Goal: Information Seeking & Learning: Learn about a topic

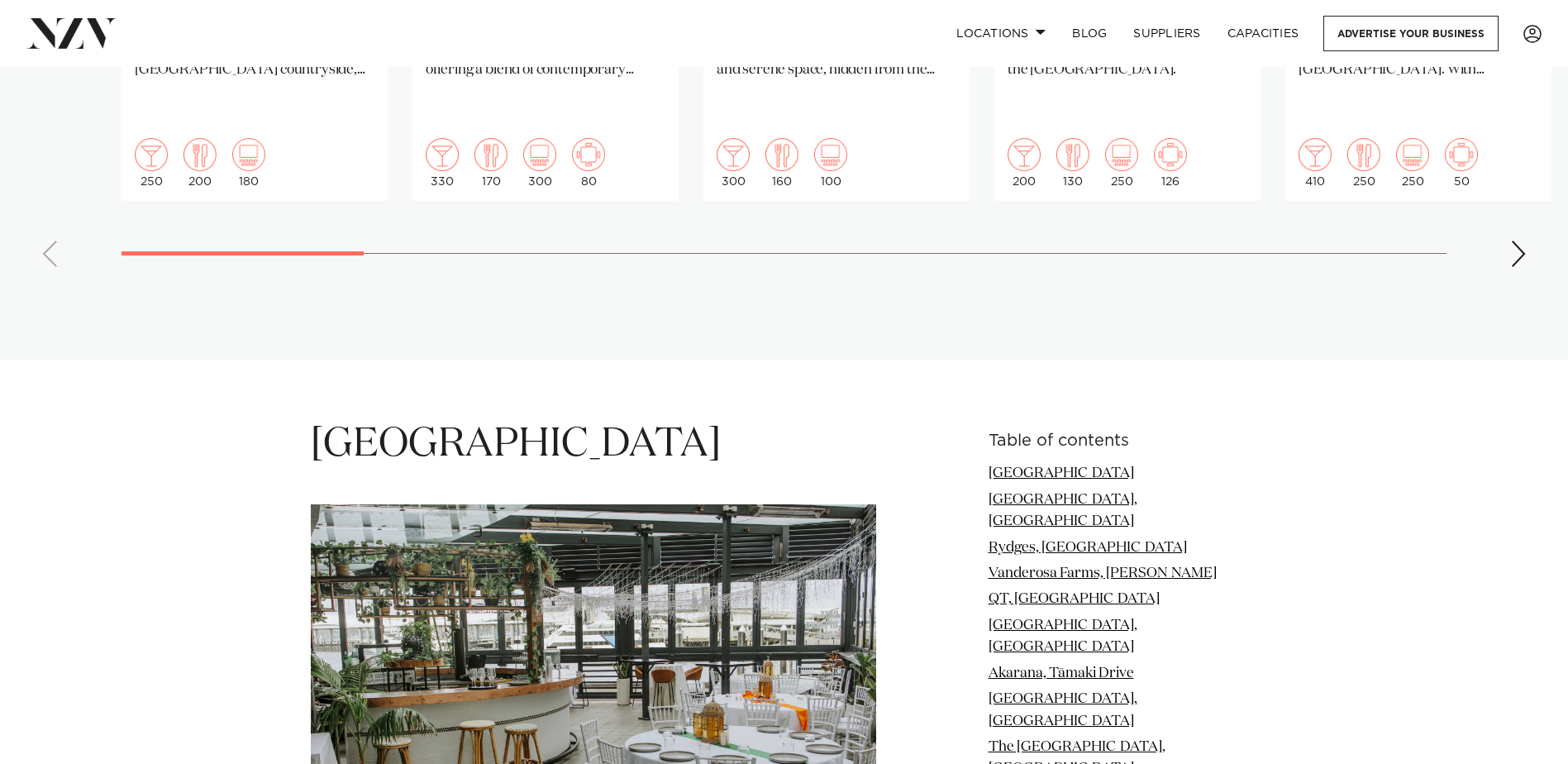
scroll to position [1323, 0]
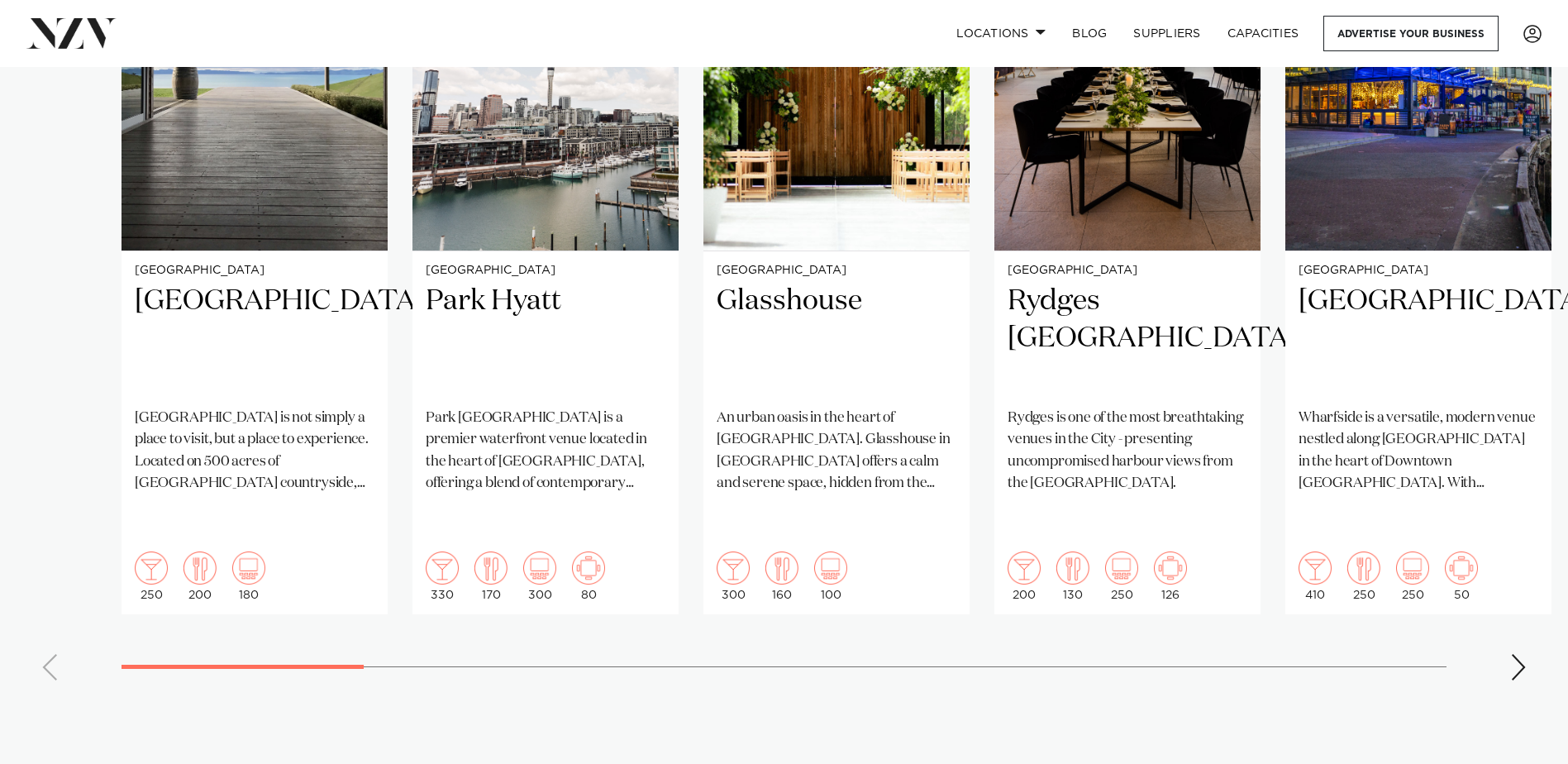
click at [1514, 628] on swiper-container "[GEOGRAPHIC_DATA] [GEOGRAPHIC_DATA] [GEOGRAPHIC_DATA] is not simply a place to …" at bounding box center [784, 293] width 1568 height 800
click at [1519, 624] on swiper-container "[GEOGRAPHIC_DATA] [GEOGRAPHIC_DATA] [GEOGRAPHIC_DATA] is not simply a place to …" at bounding box center [784, 293] width 1568 height 800
click at [1523, 654] on div "Next slide" at bounding box center [1518, 667] width 16 height 26
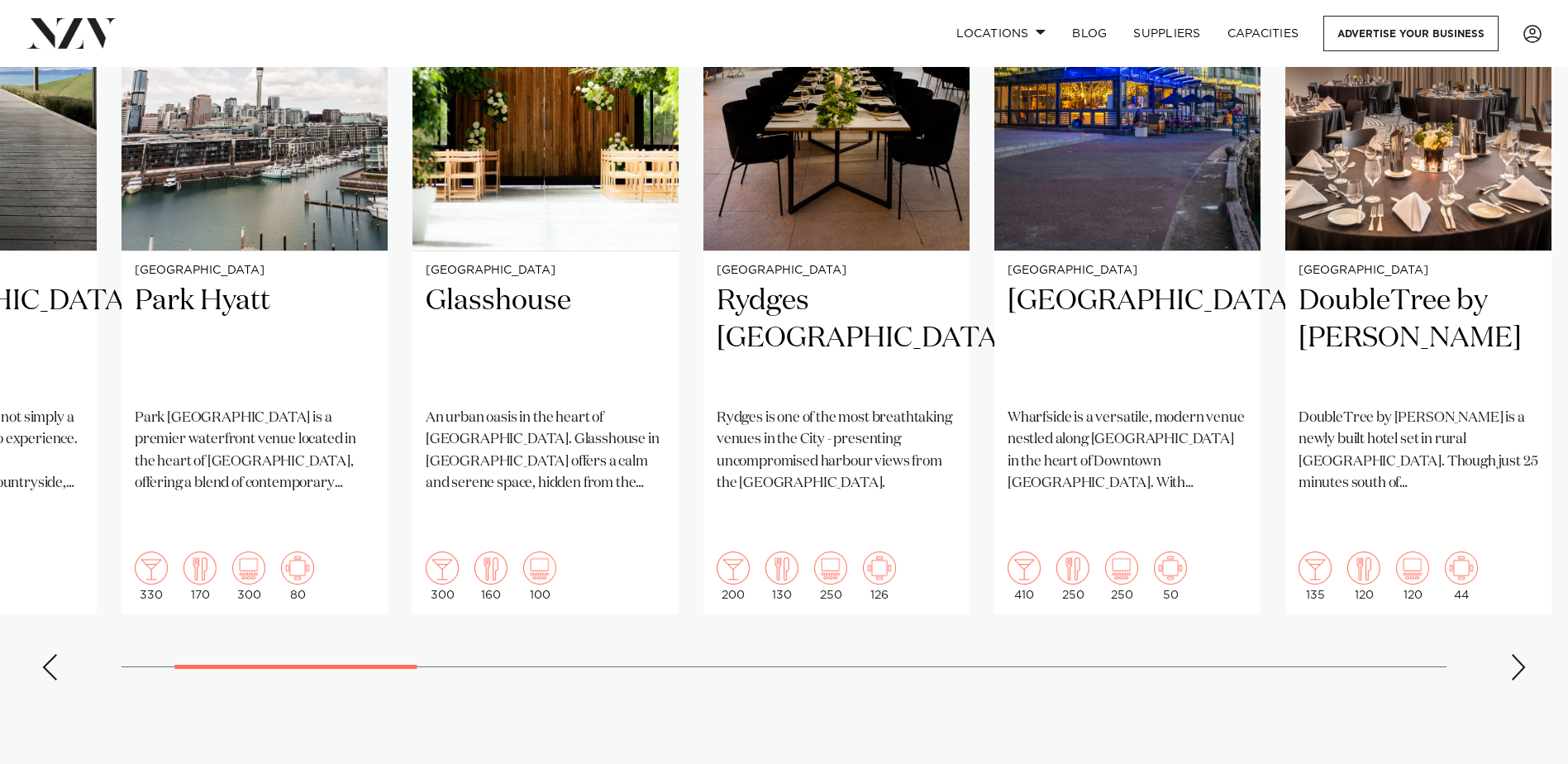
click at [1523, 654] on div "Next slide" at bounding box center [1518, 667] width 16 height 26
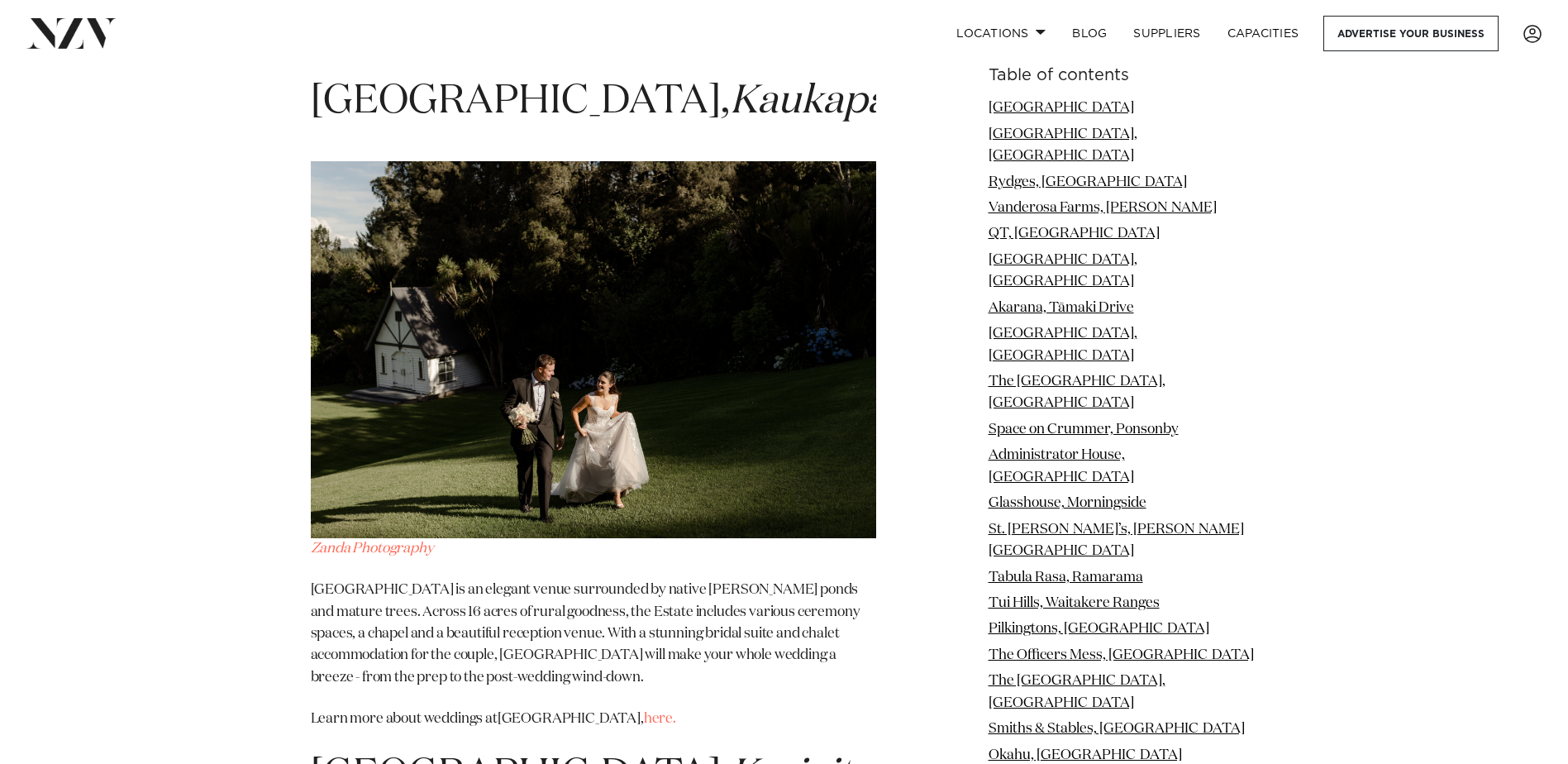
scroll to position [25047, 0]
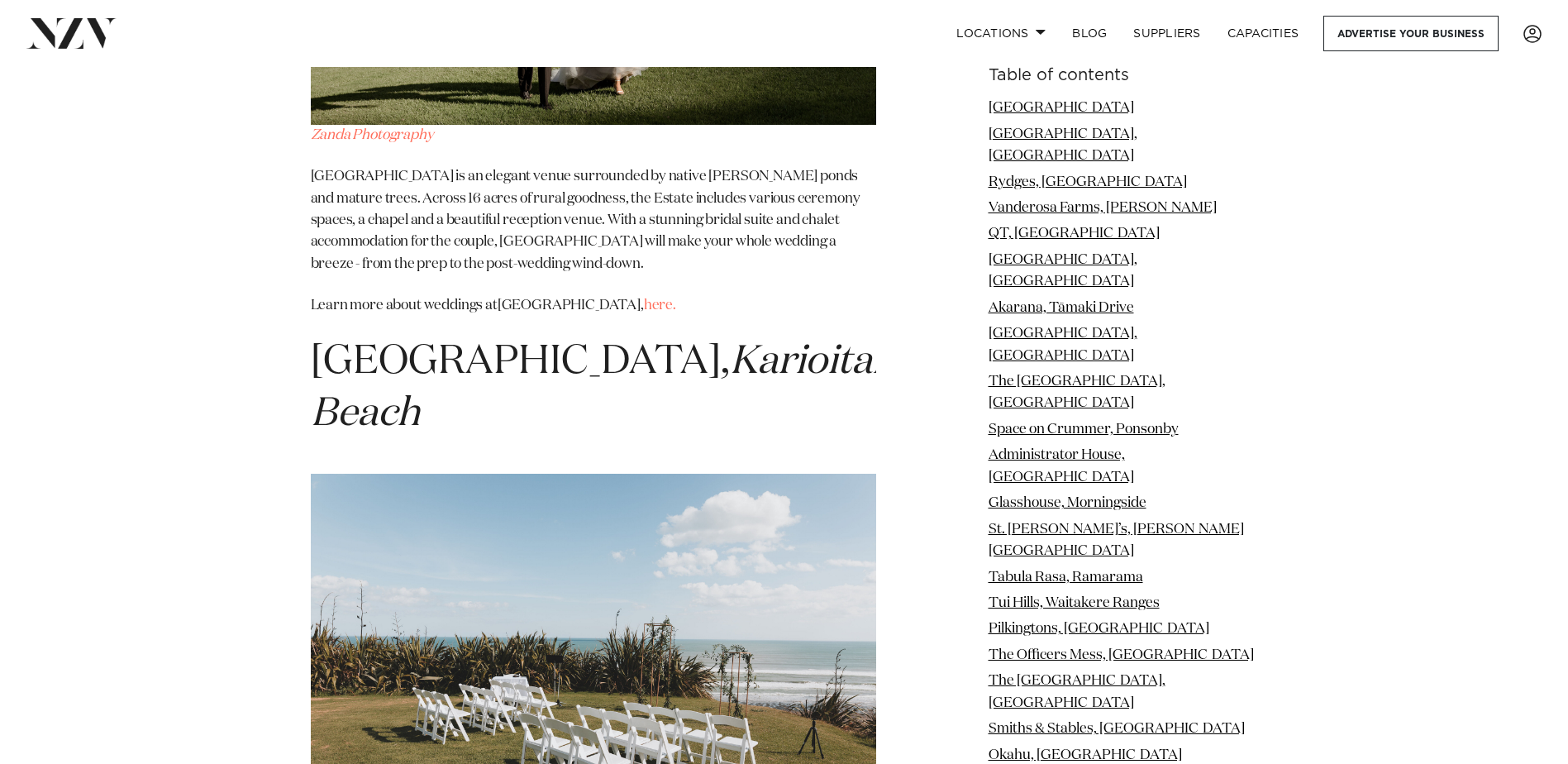
drag, startPoint x: 581, startPoint y: 385, endPoint x: 359, endPoint y: 384, distance: 222.0
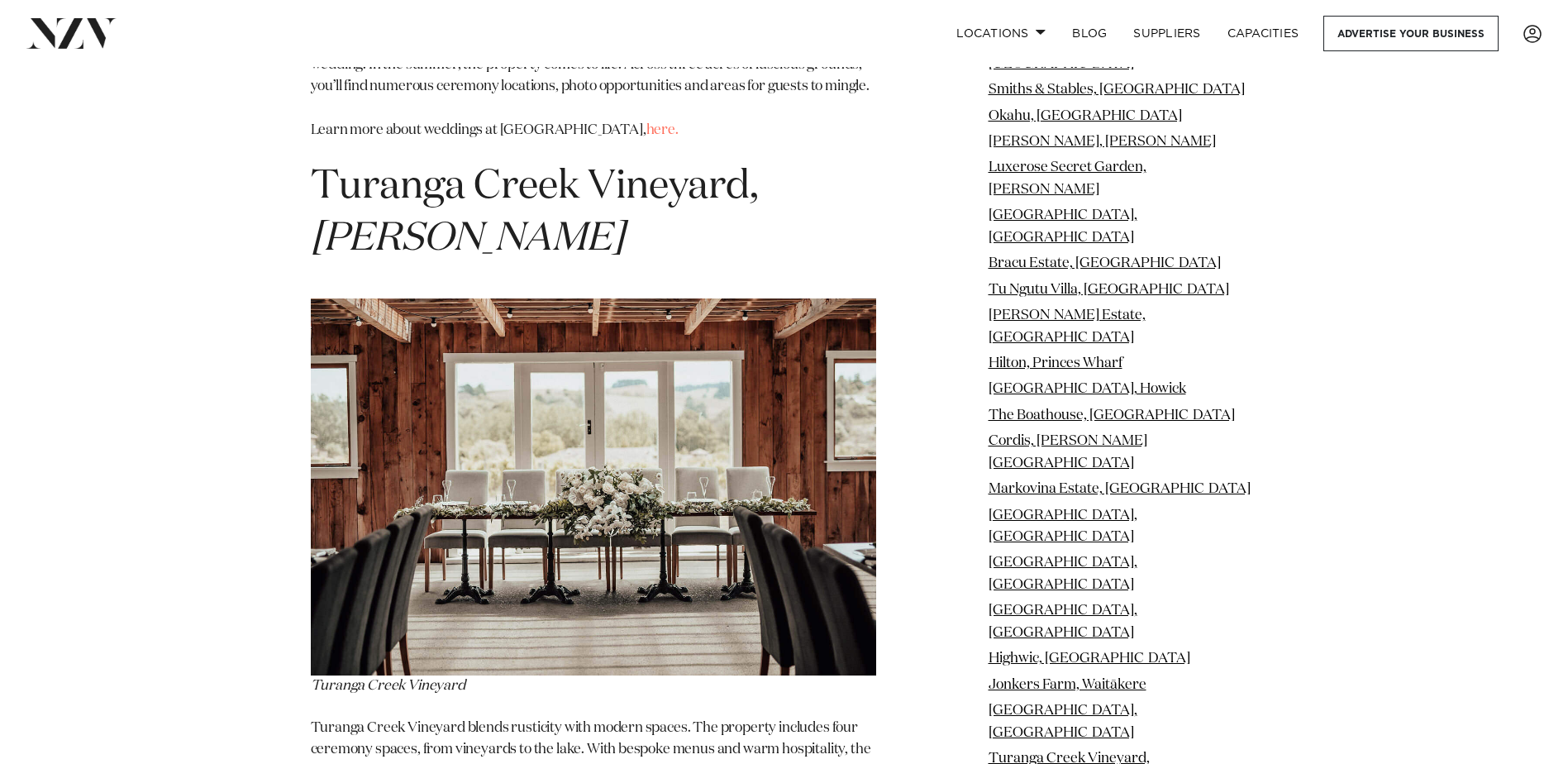
scroll to position [28271, 0]
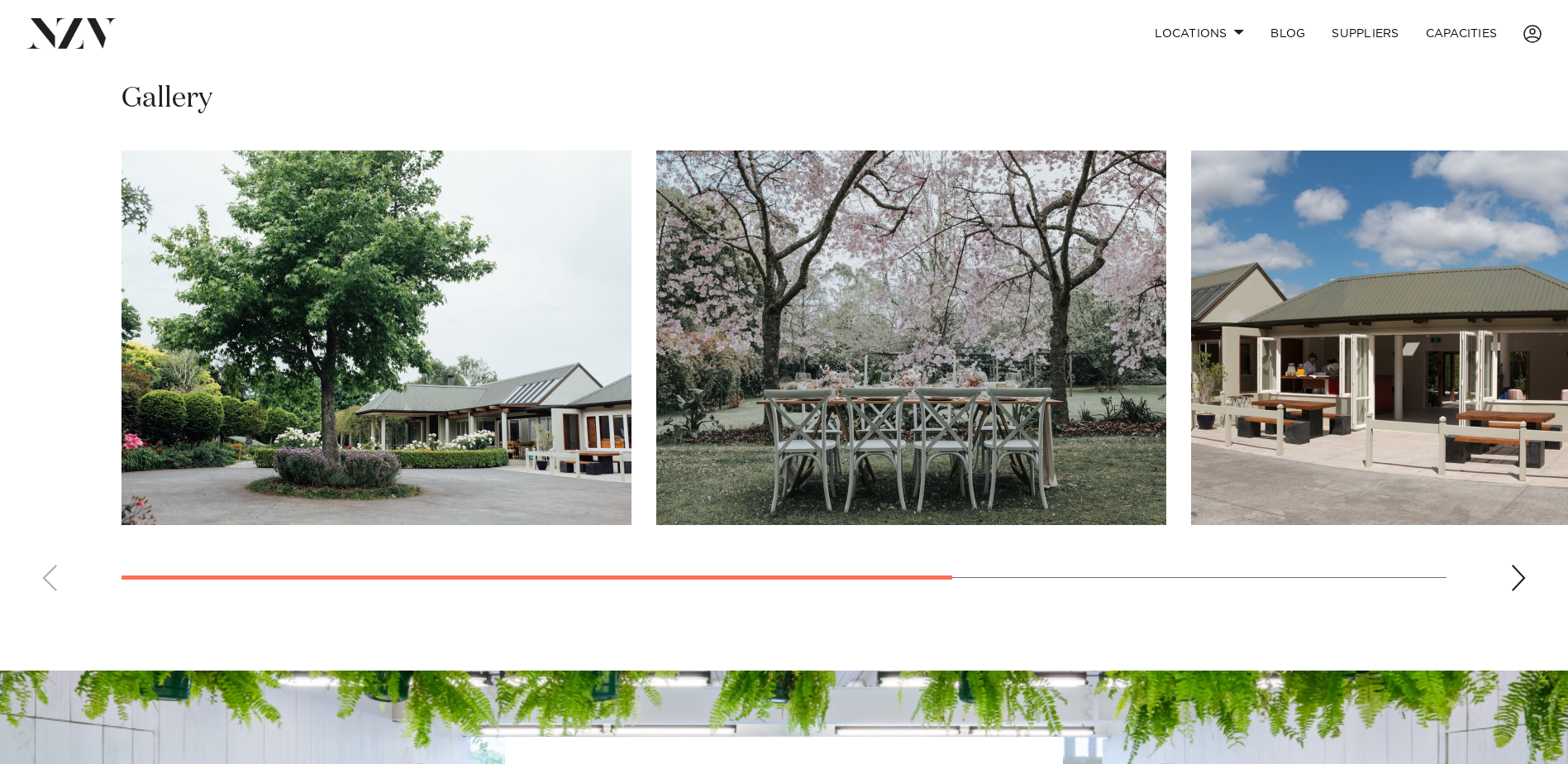
scroll to position [1240, 0]
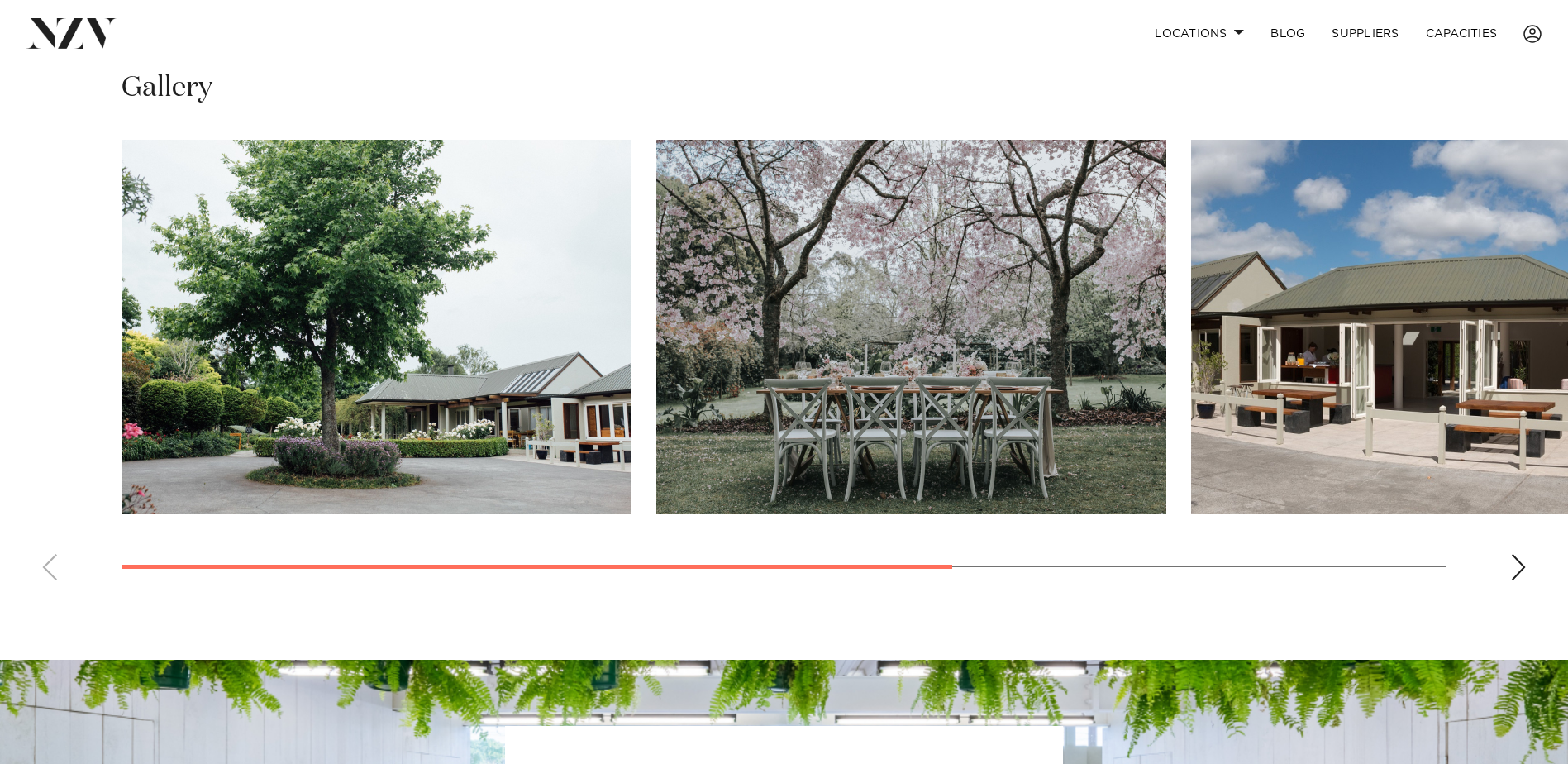
click at [1501, 553] on swiper-container at bounding box center [784, 367] width 1568 height 454
click at [1513, 559] on div "Next slide" at bounding box center [1518, 567] width 16 height 26
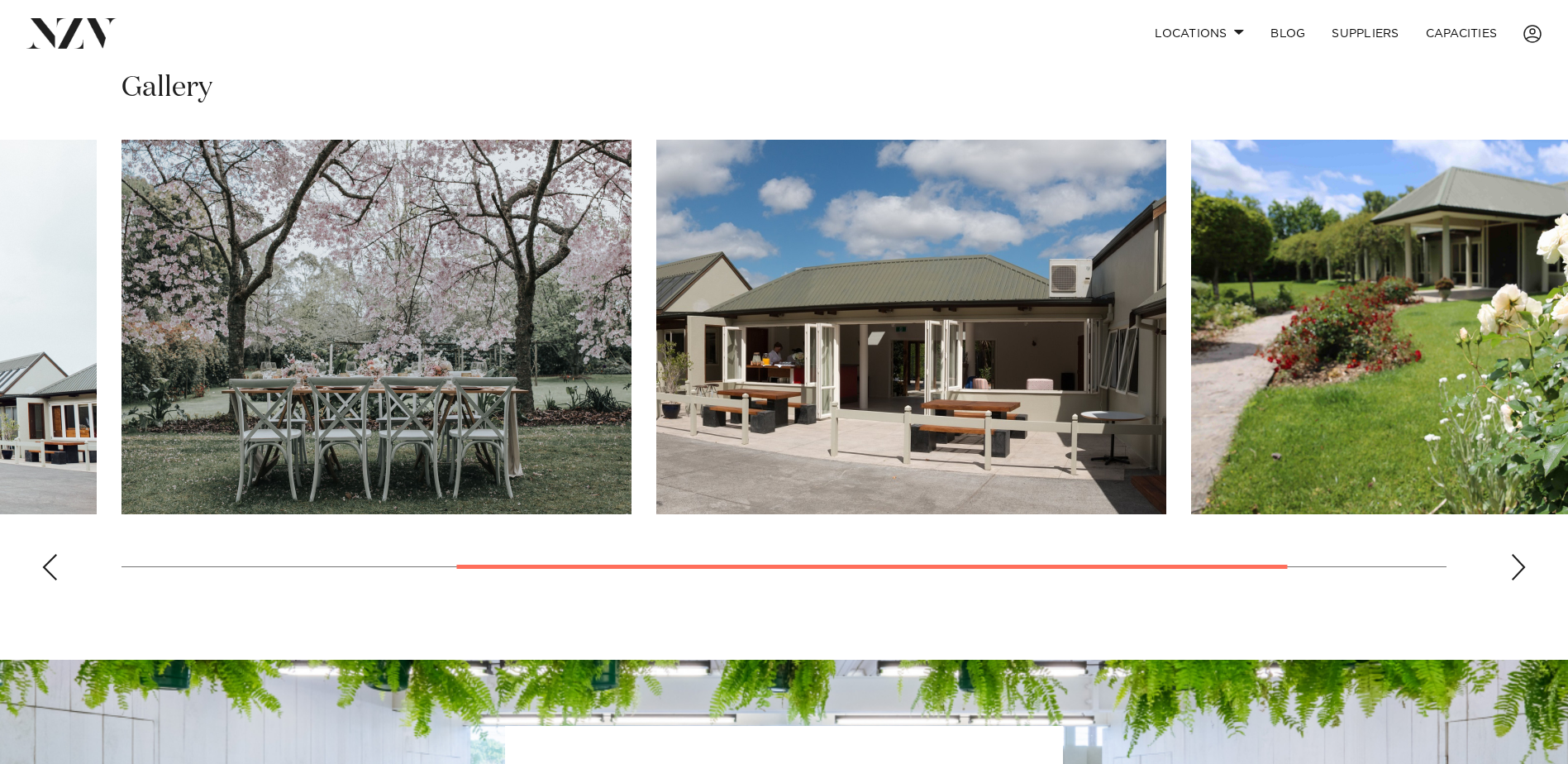
click at [1513, 559] on div "Next slide" at bounding box center [1518, 567] width 16 height 26
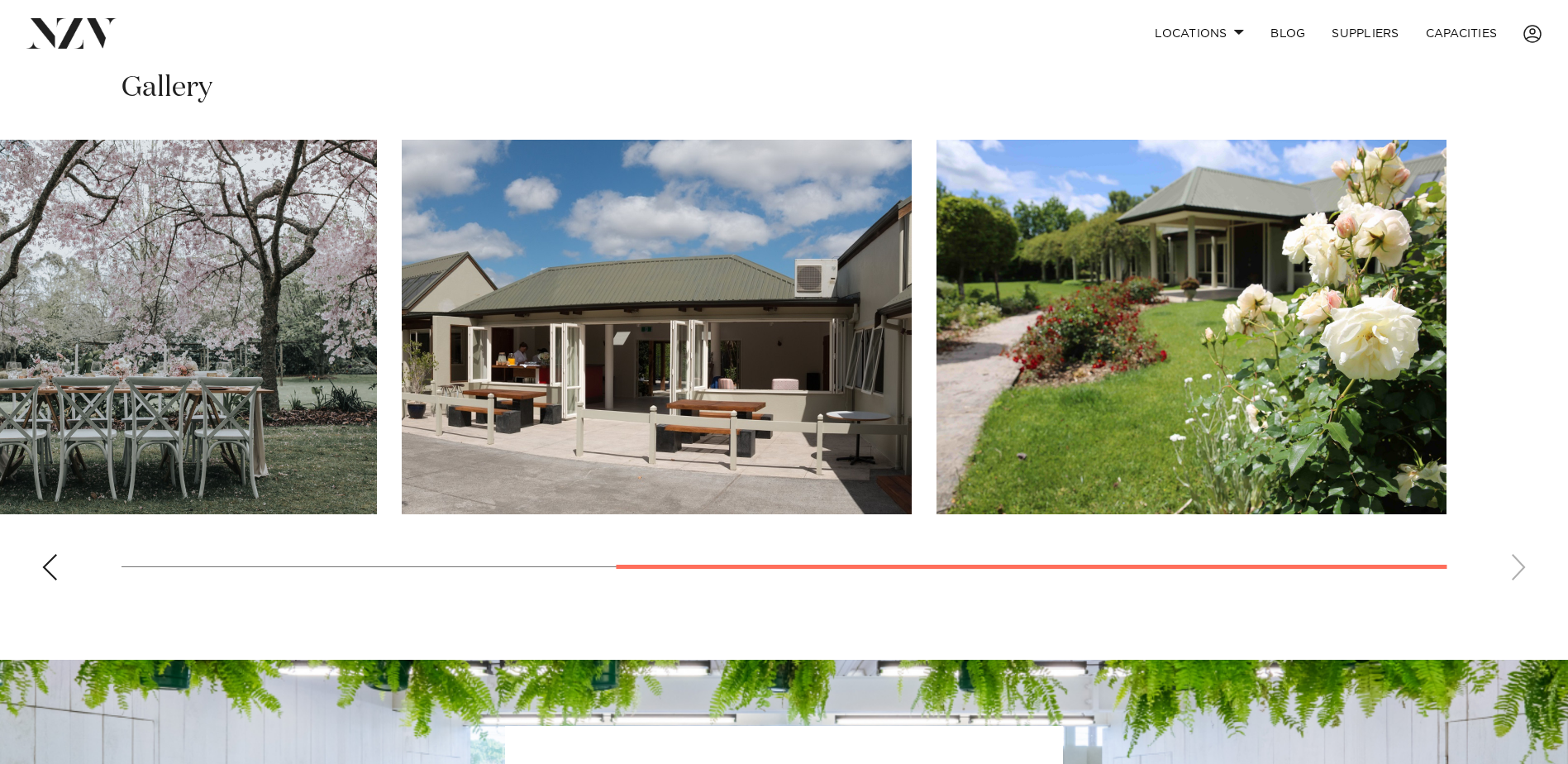
click at [1513, 559] on swiper-container at bounding box center [784, 367] width 1568 height 454
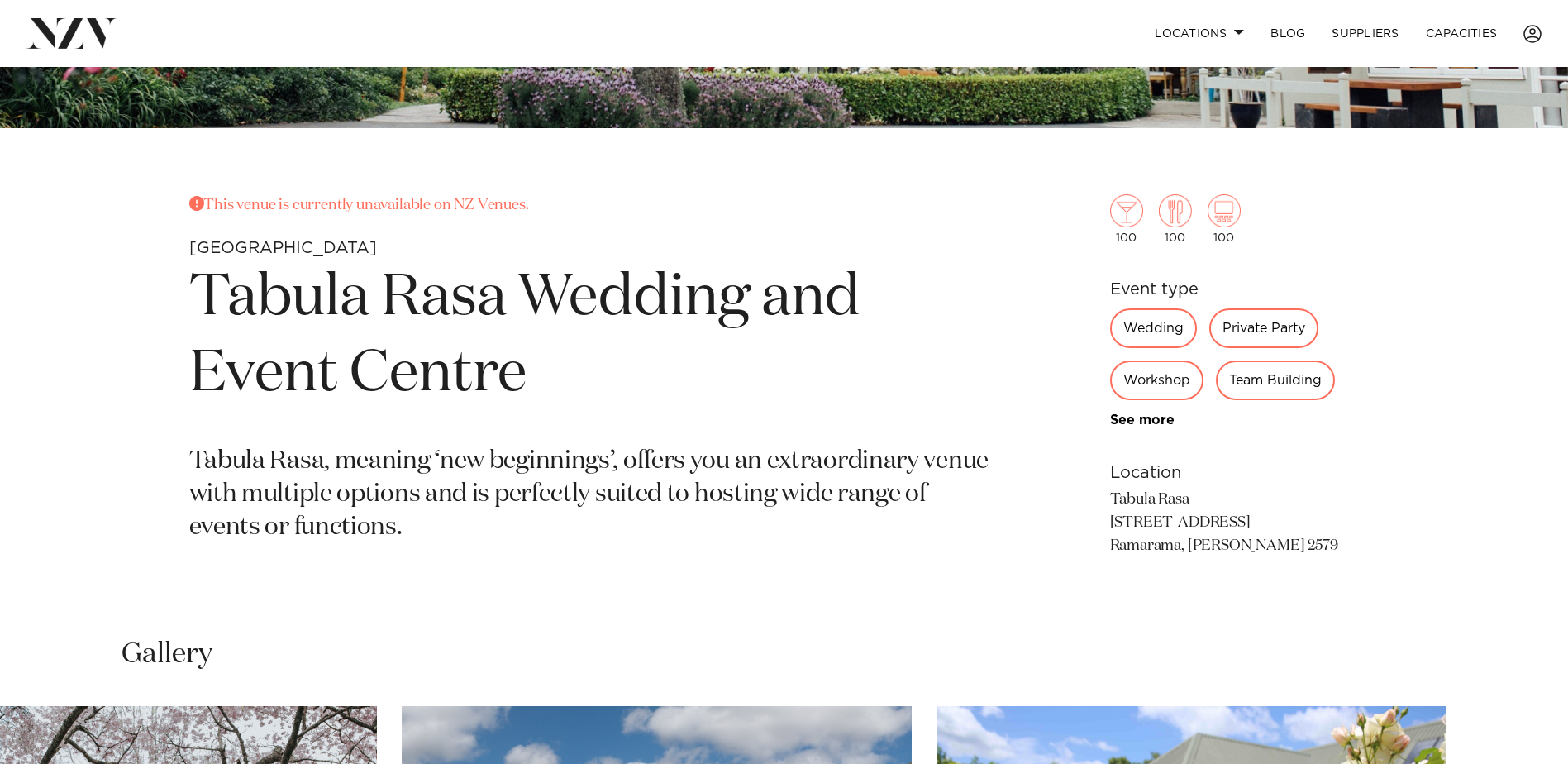
scroll to position [662, 0]
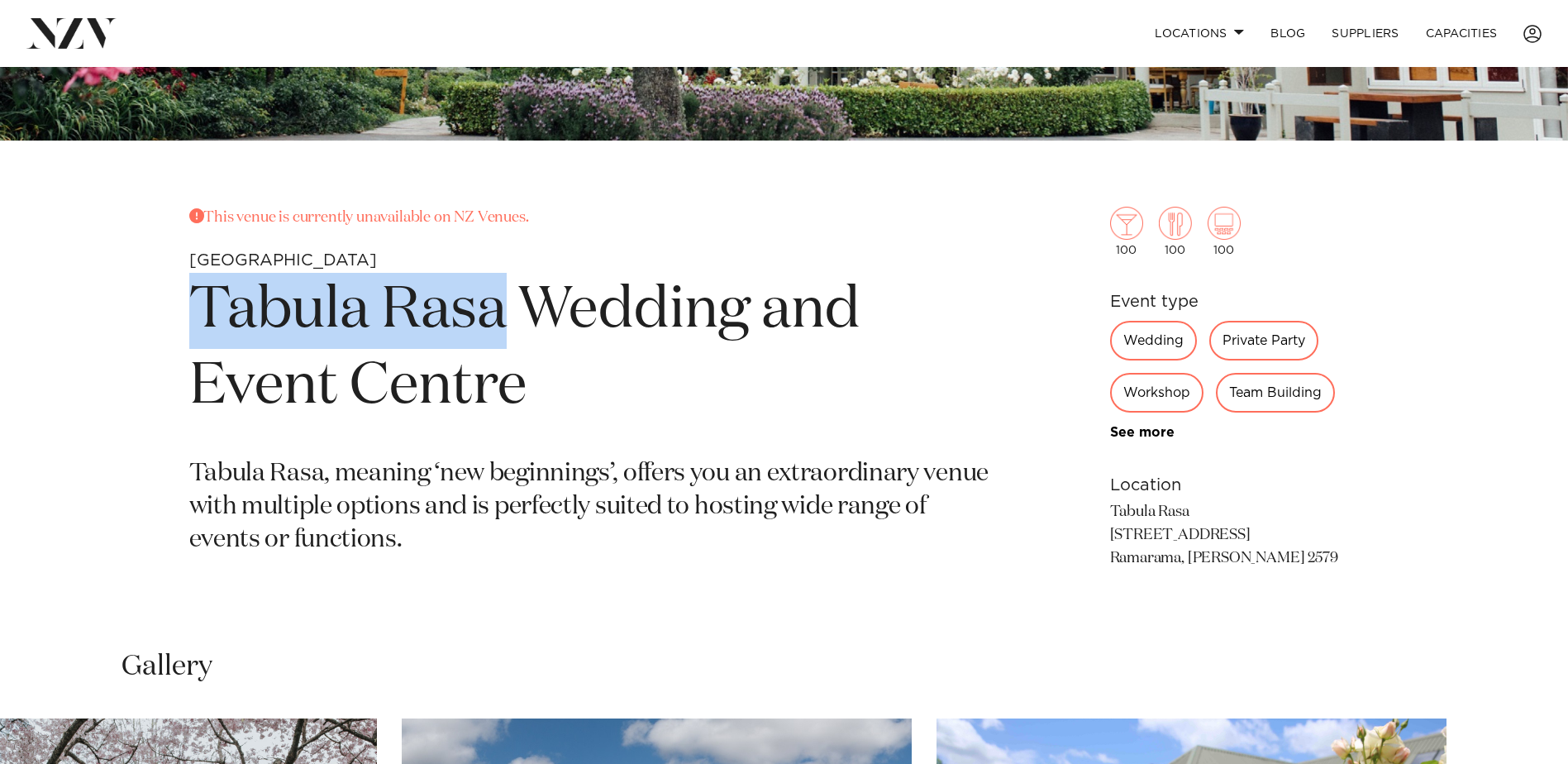
drag, startPoint x: 506, startPoint y: 315, endPoint x: 177, endPoint y: 330, distance: 329.3
click at [177, 330] on div "This venue is currently unavailable on NZ Venues. Auckland Tabula Rasa Wedding …" at bounding box center [784, 414] width 1407 height 417
copy h1 "Tabula Rasa"
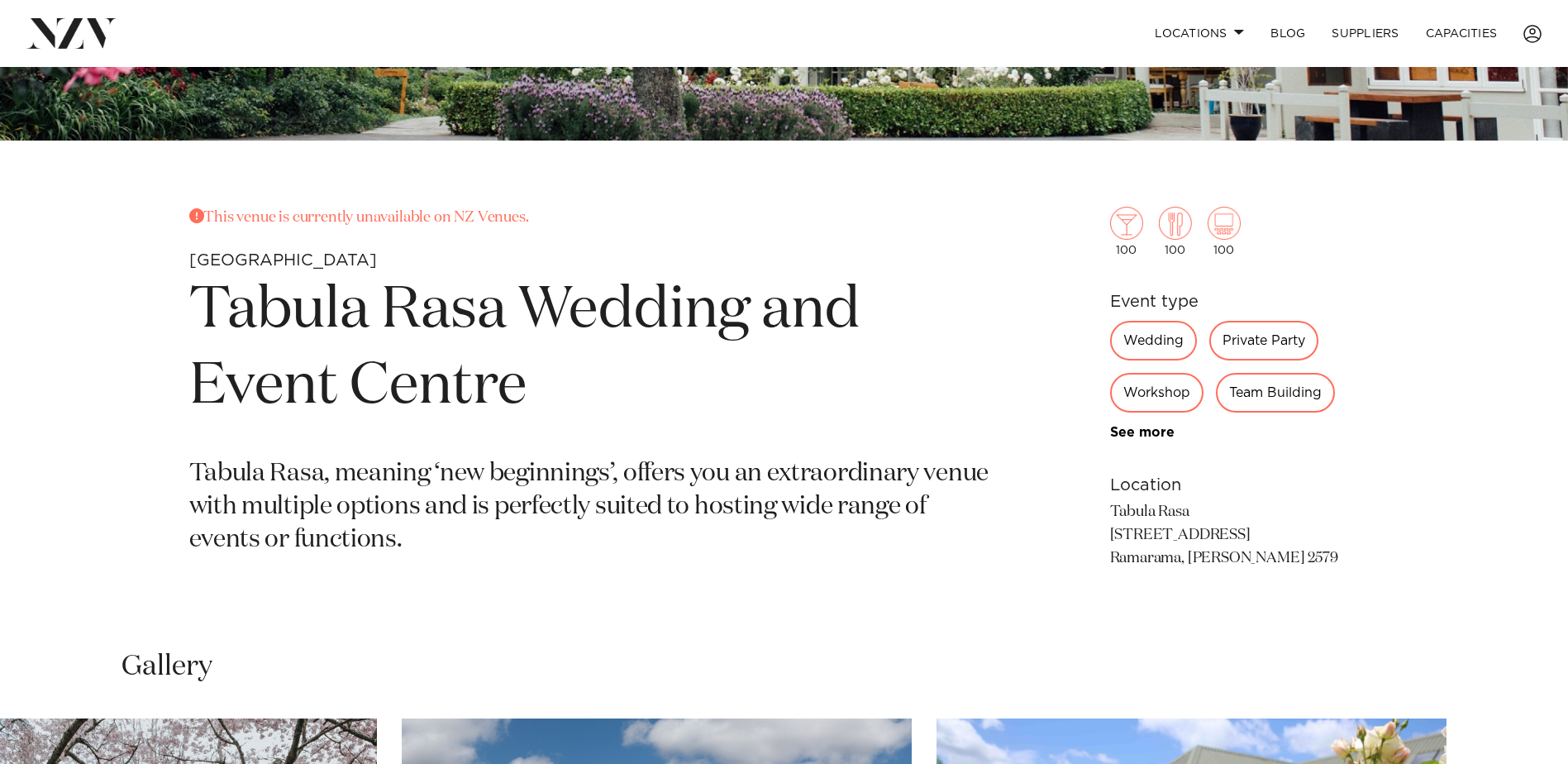
click at [985, 272] on section "This venue is currently unavailable on NZ Venues. Auckland Tabula Rasa Wedding …" at bounding box center [591, 414] width 803 height 417
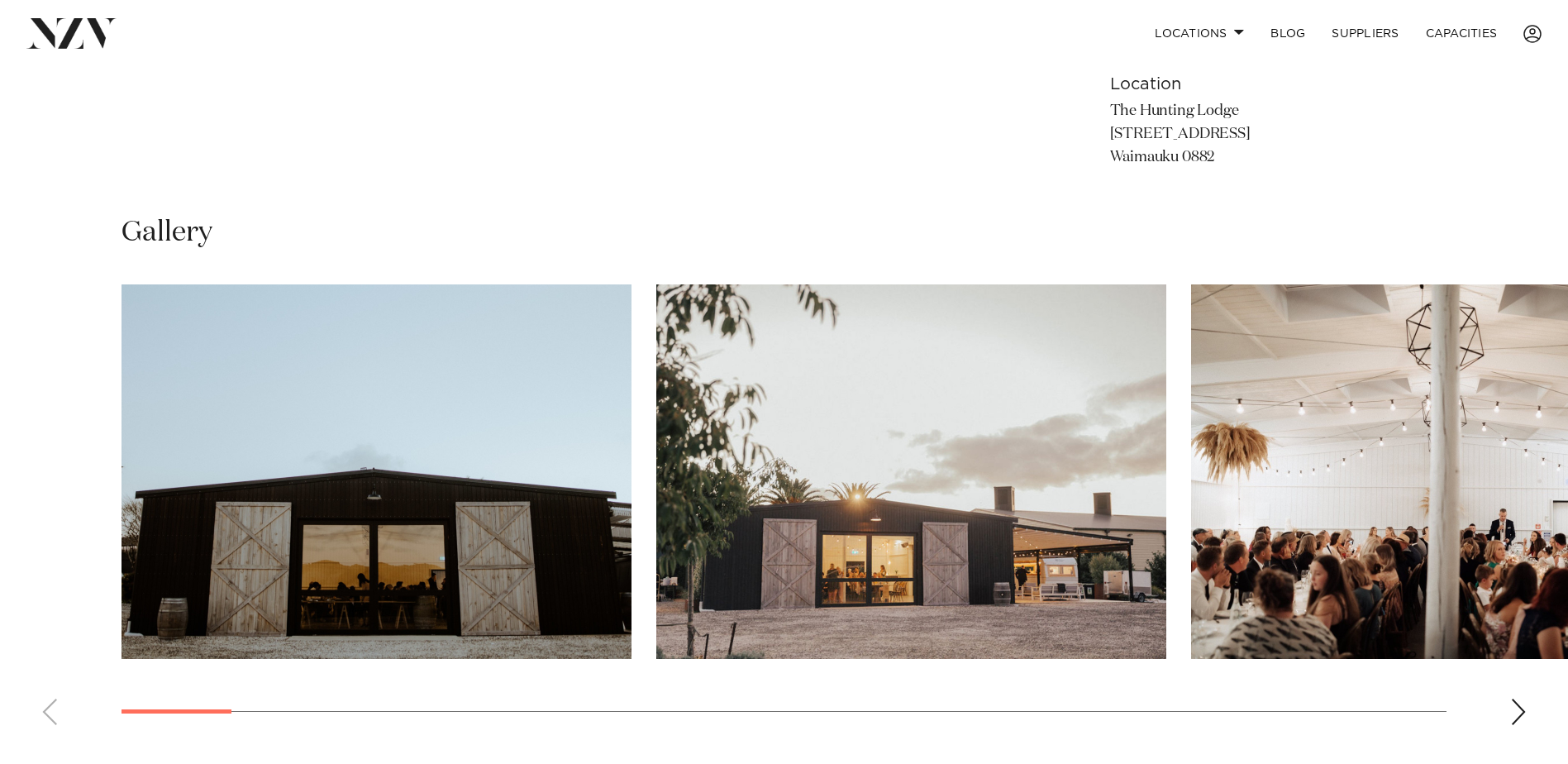
scroll to position [1240, 0]
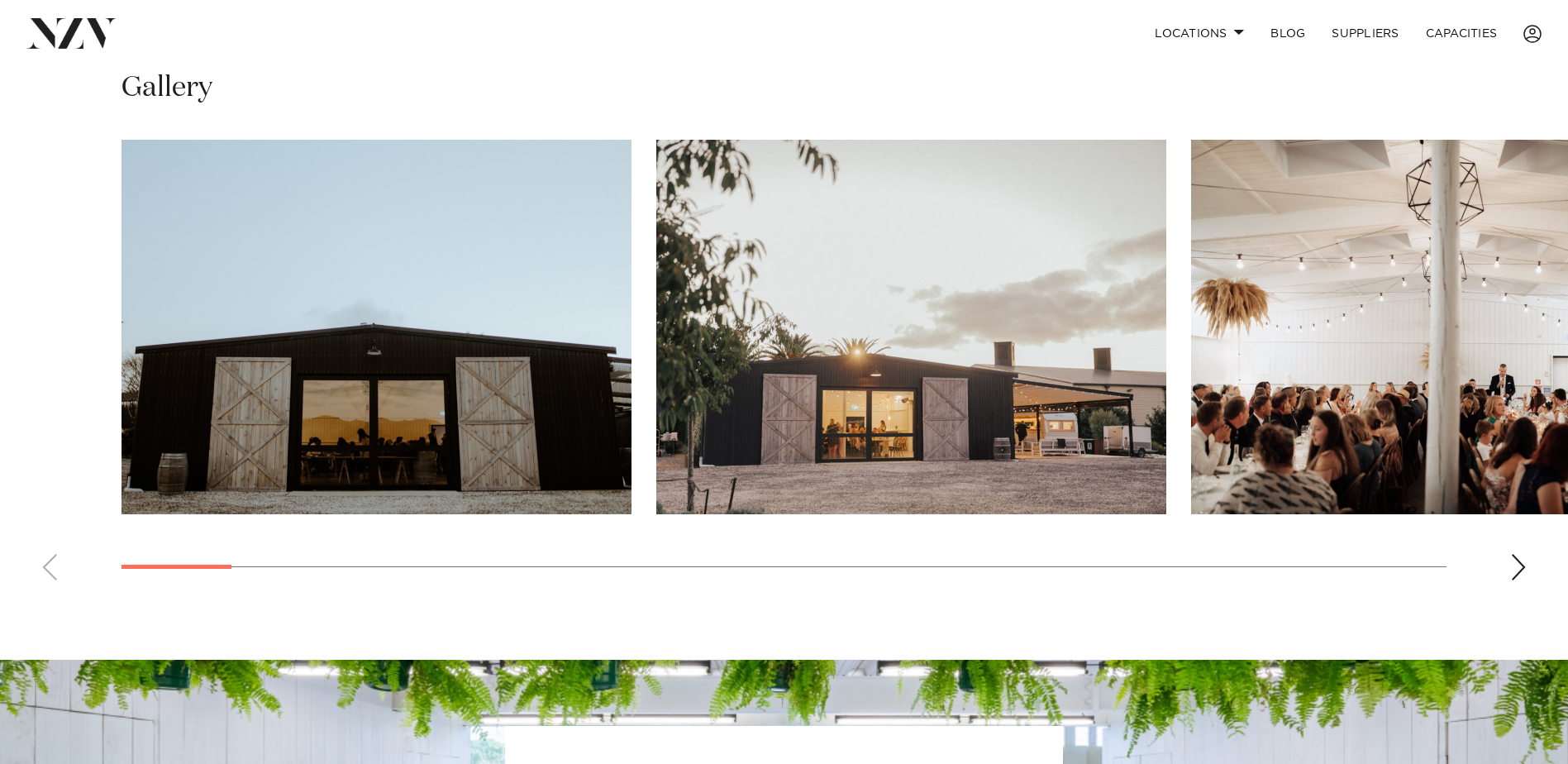
click at [1520, 549] on swiper-container at bounding box center [784, 367] width 1568 height 454
click at [1519, 565] on div "Next slide" at bounding box center [1518, 567] width 16 height 26
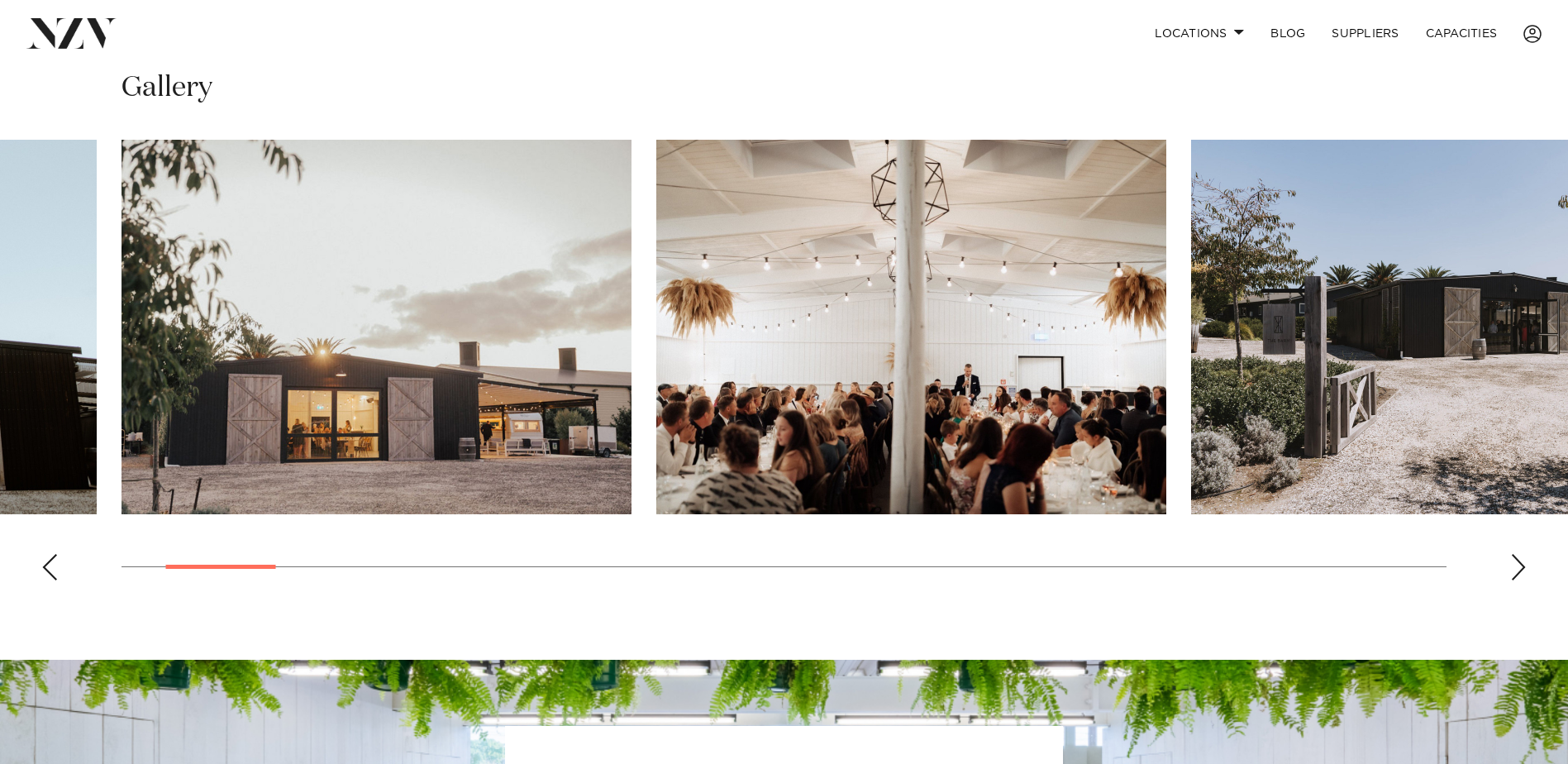
click at [1519, 565] on div "Next slide" at bounding box center [1518, 567] width 16 height 26
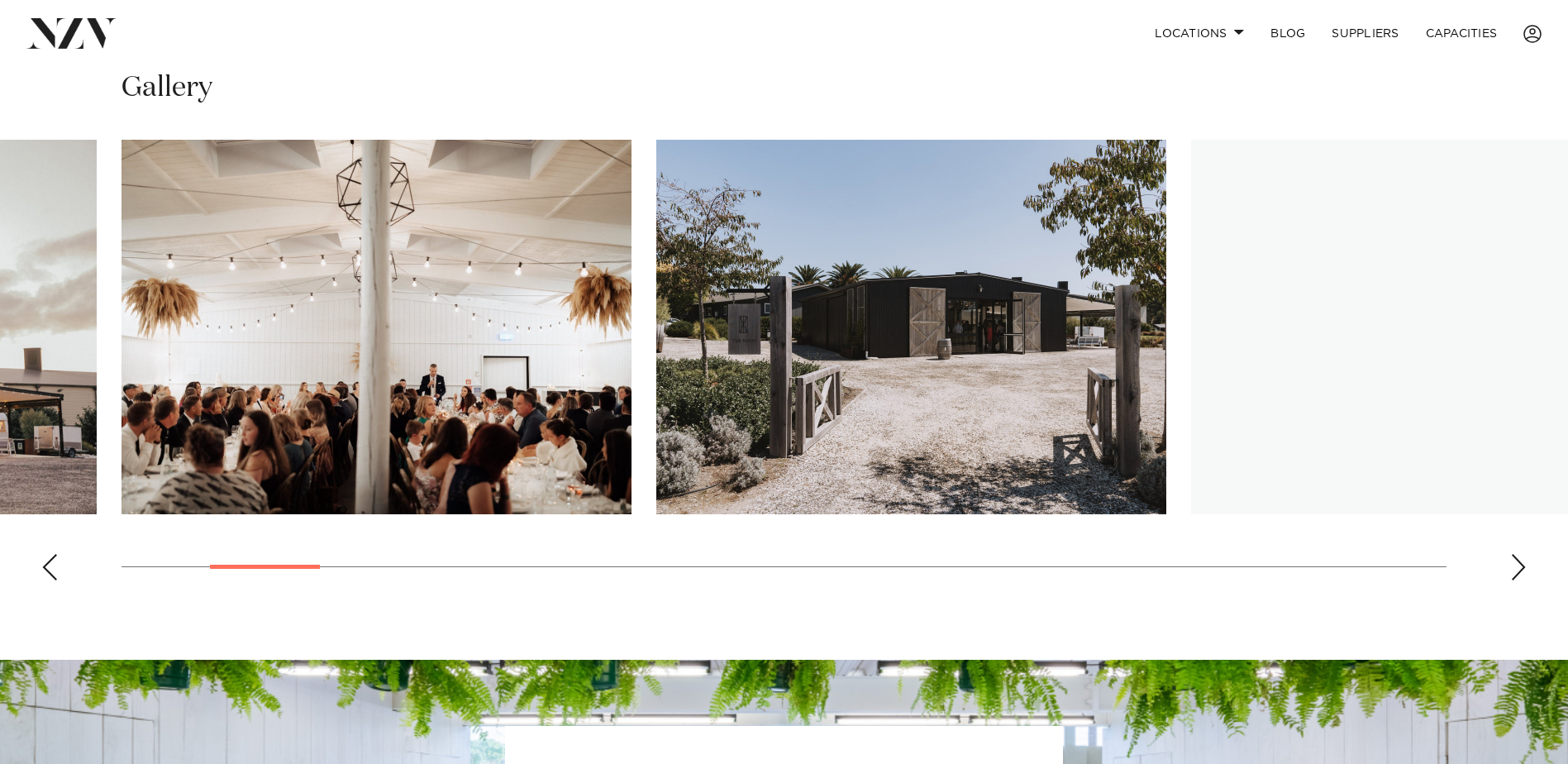
click at [1519, 565] on div "Next slide" at bounding box center [1518, 567] width 16 height 26
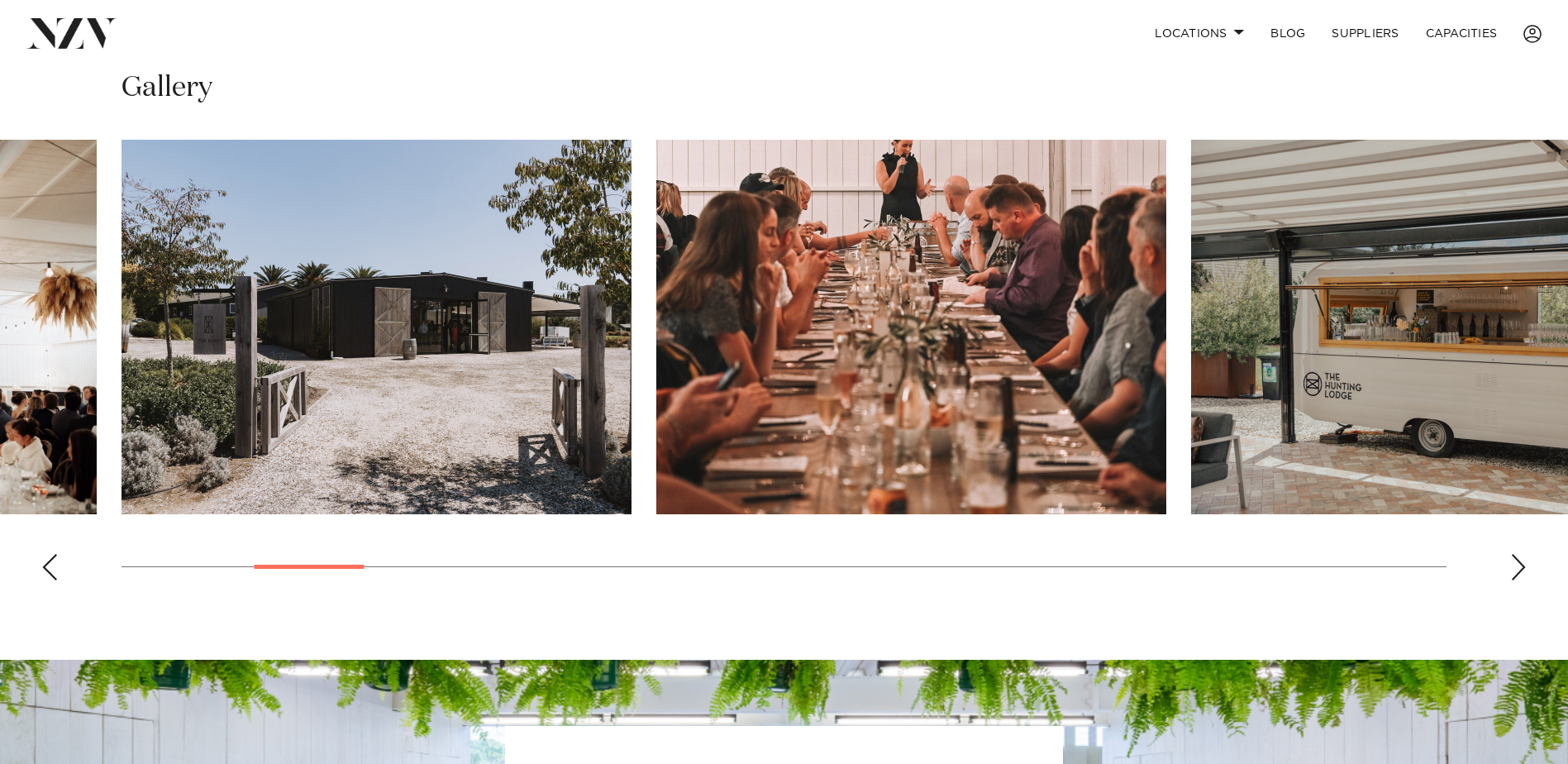
click at [1519, 565] on div "Next slide" at bounding box center [1518, 567] width 16 height 26
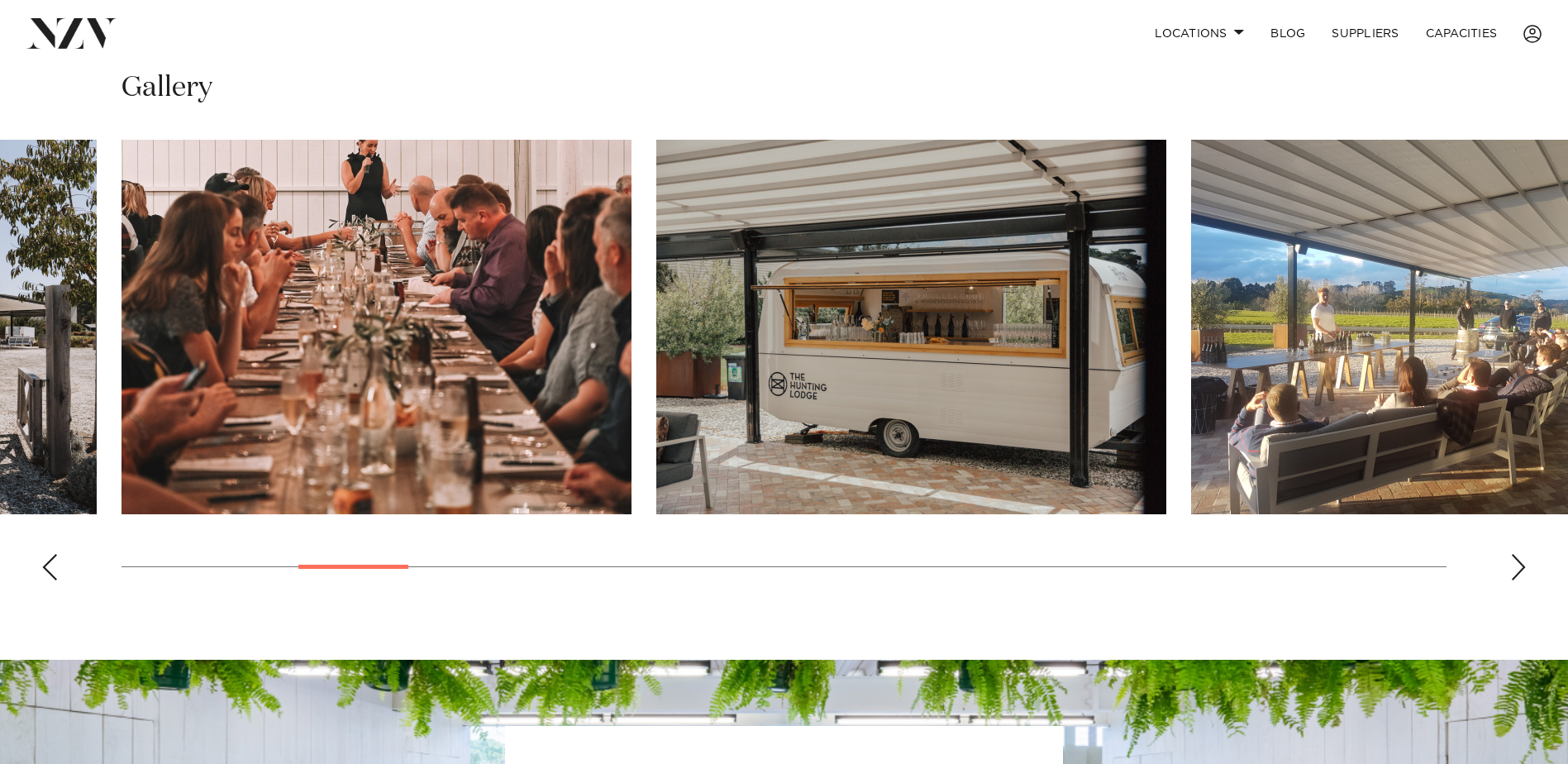
click at [1519, 565] on div "Next slide" at bounding box center [1518, 567] width 16 height 26
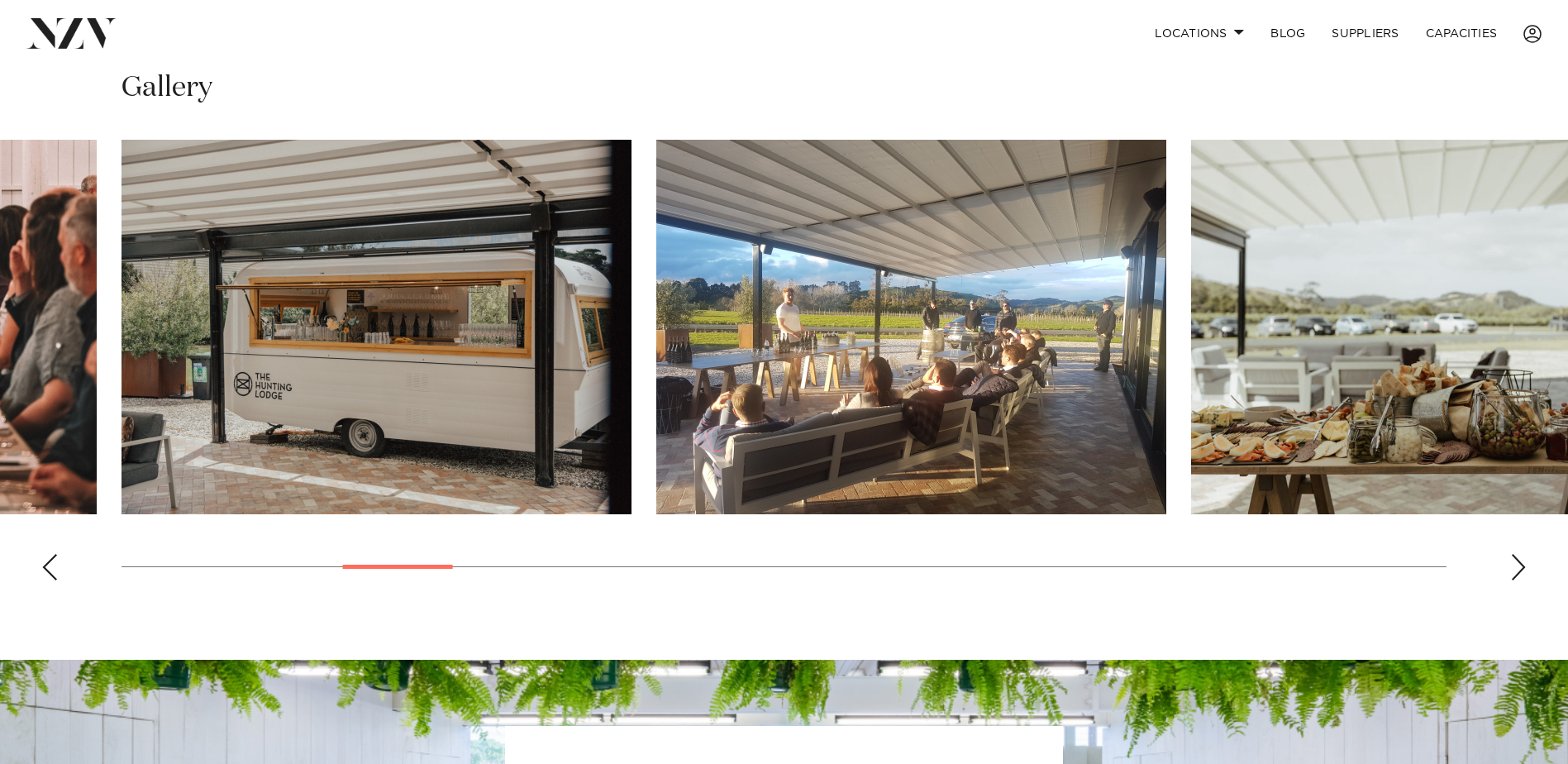
click at [1519, 565] on div "Next slide" at bounding box center [1518, 567] width 16 height 26
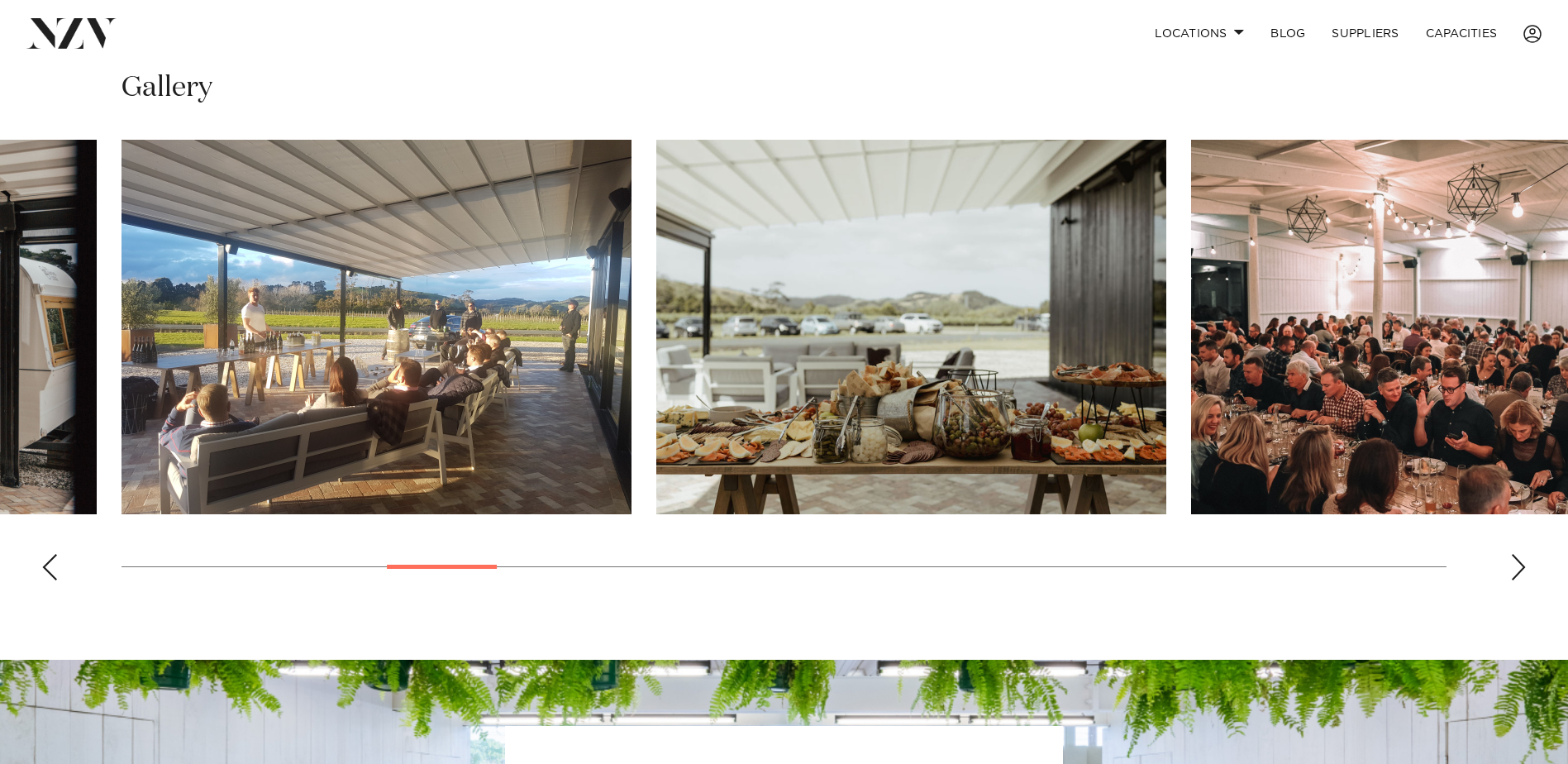
click at [1519, 565] on div "Next slide" at bounding box center [1518, 567] width 16 height 26
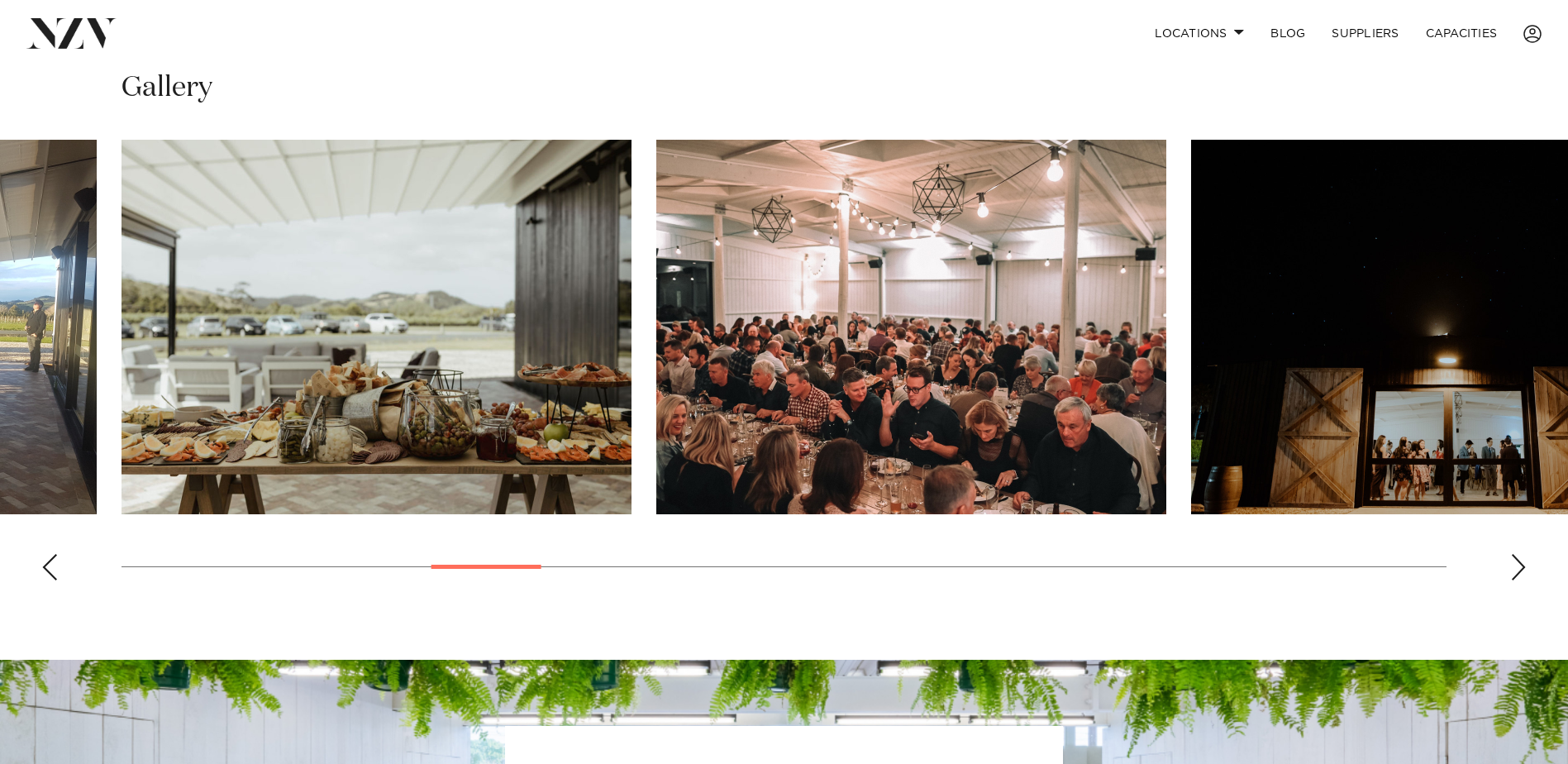
click at [1519, 565] on div "Next slide" at bounding box center [1518, 567] width 16 height 26
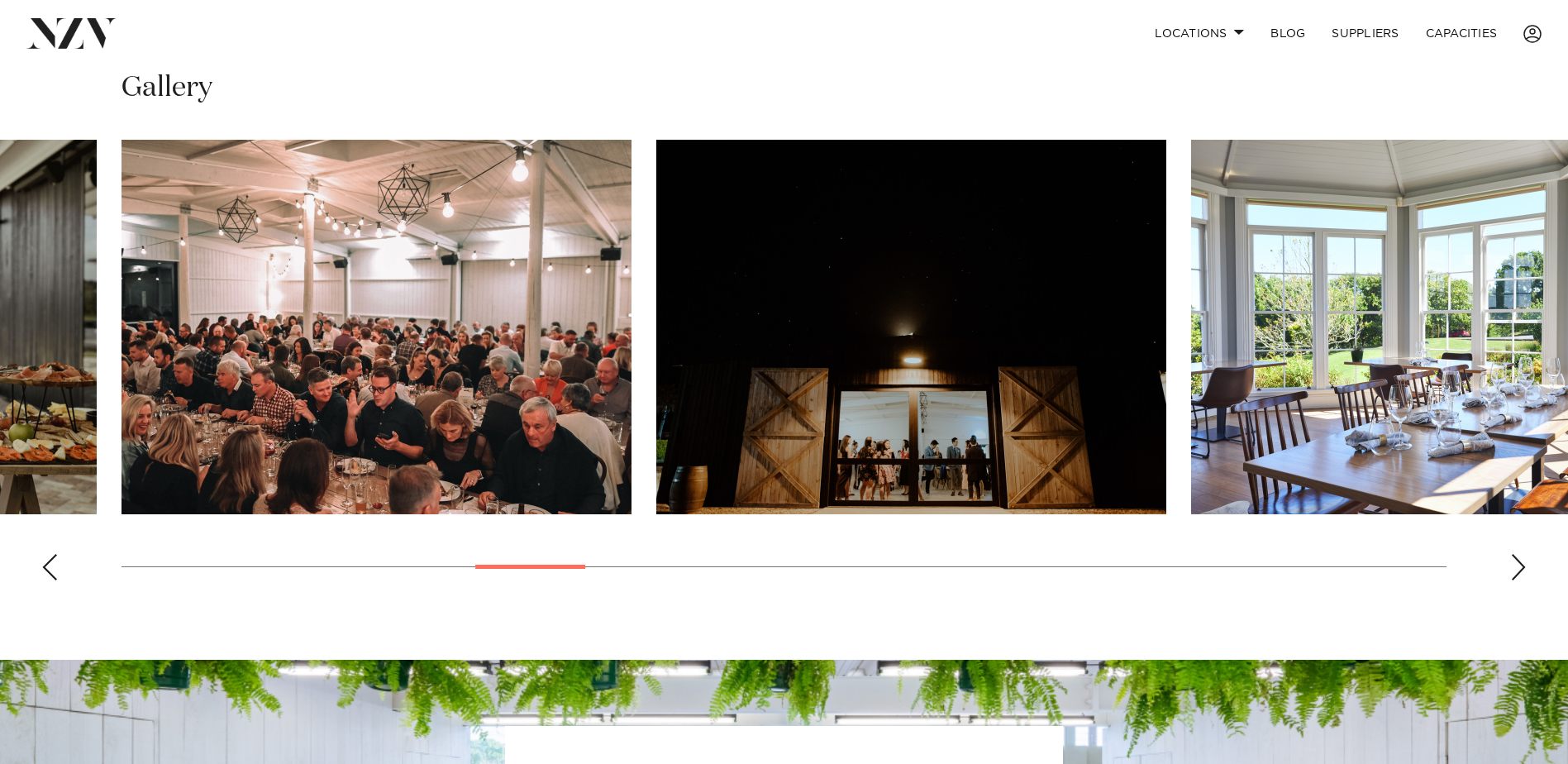
click at [1519, 565] on div "Next slide" at bounding box center [1518, 567] width 16 height 26
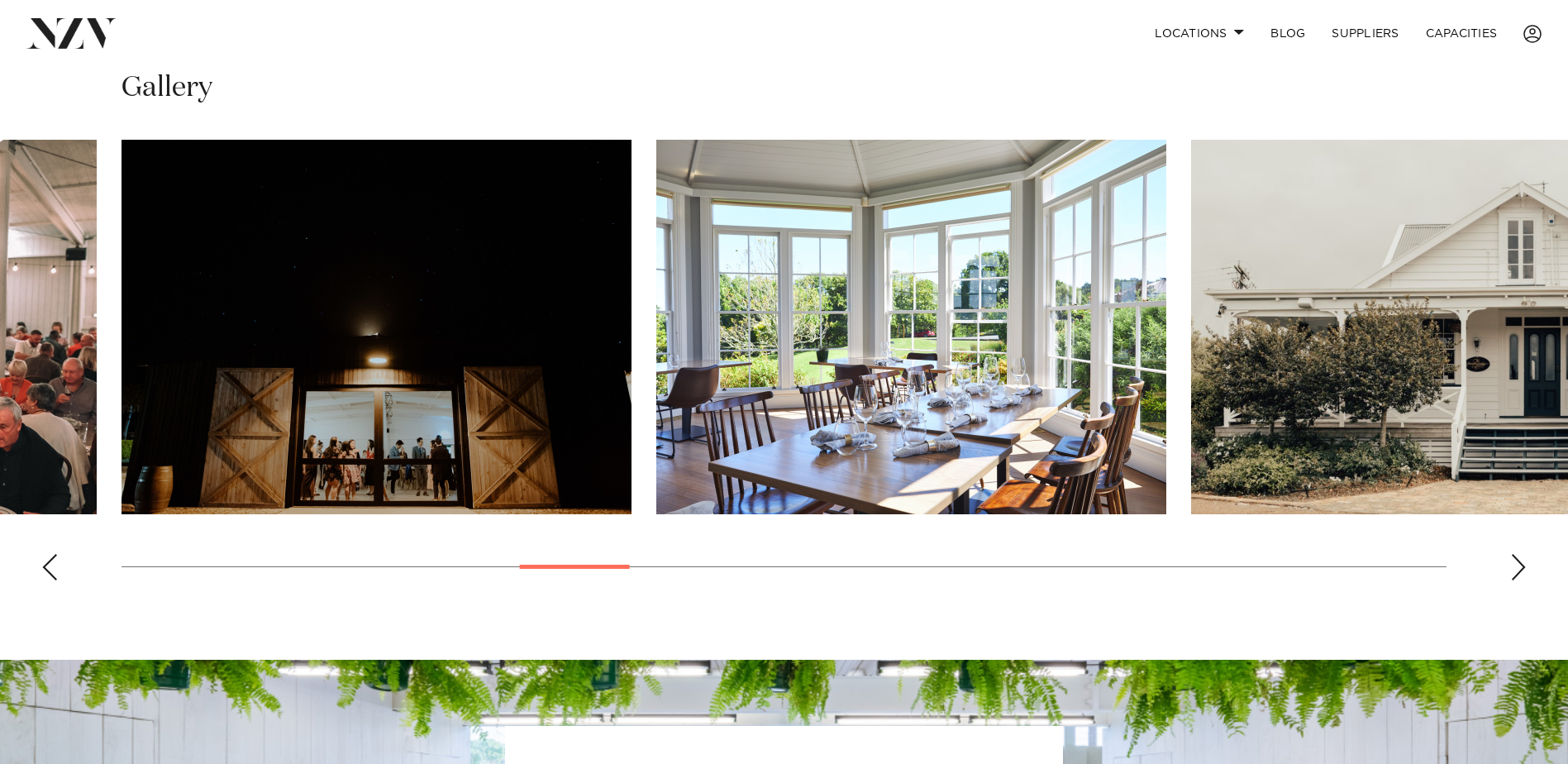
click at [1519, 565] on div "Next slide" at bounding box center [1518, 567] width 16 height 26
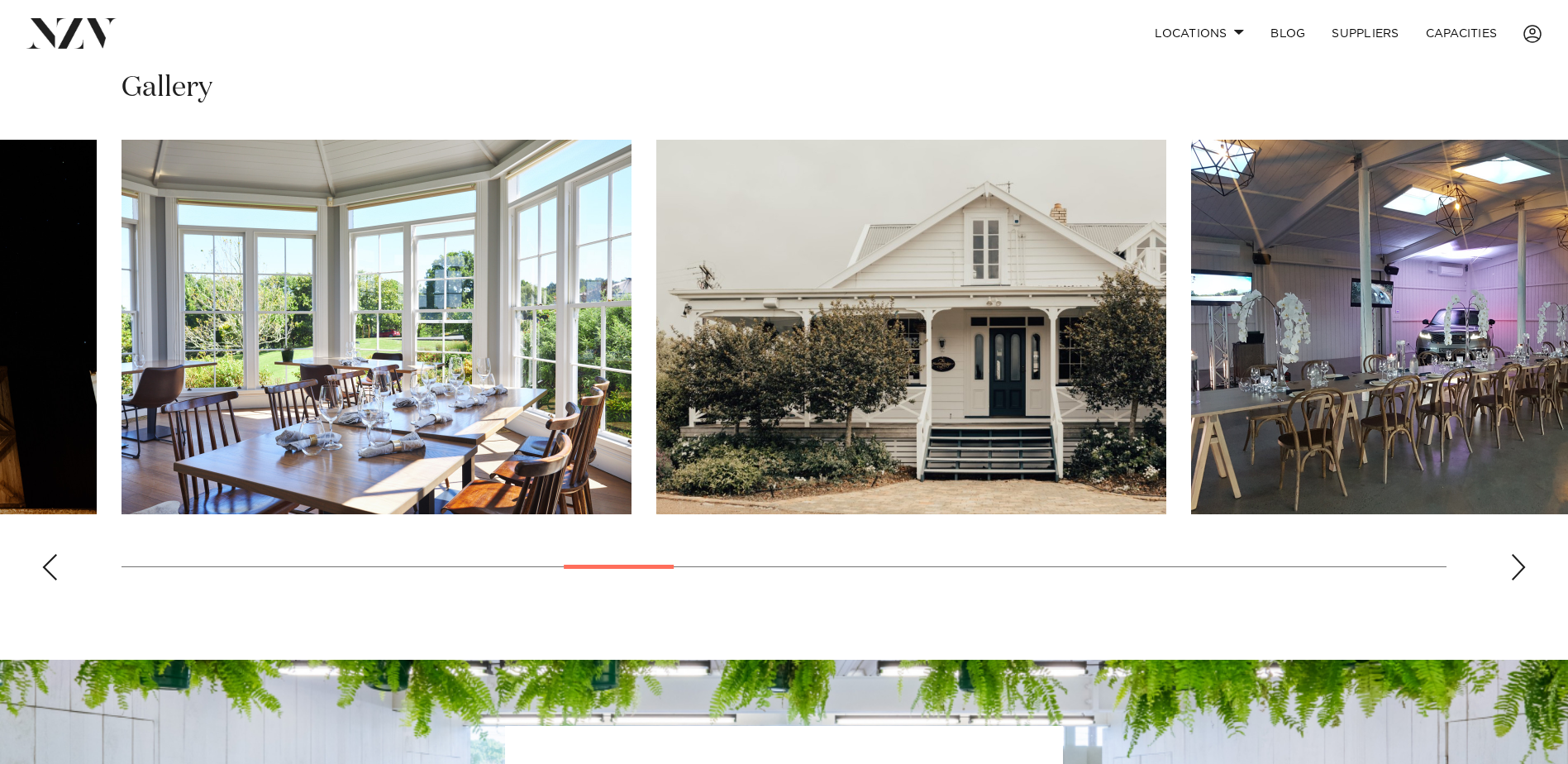
click at [1519, 565] on div "Next slide" at bounding box center [1518, 567] width 16 height 26
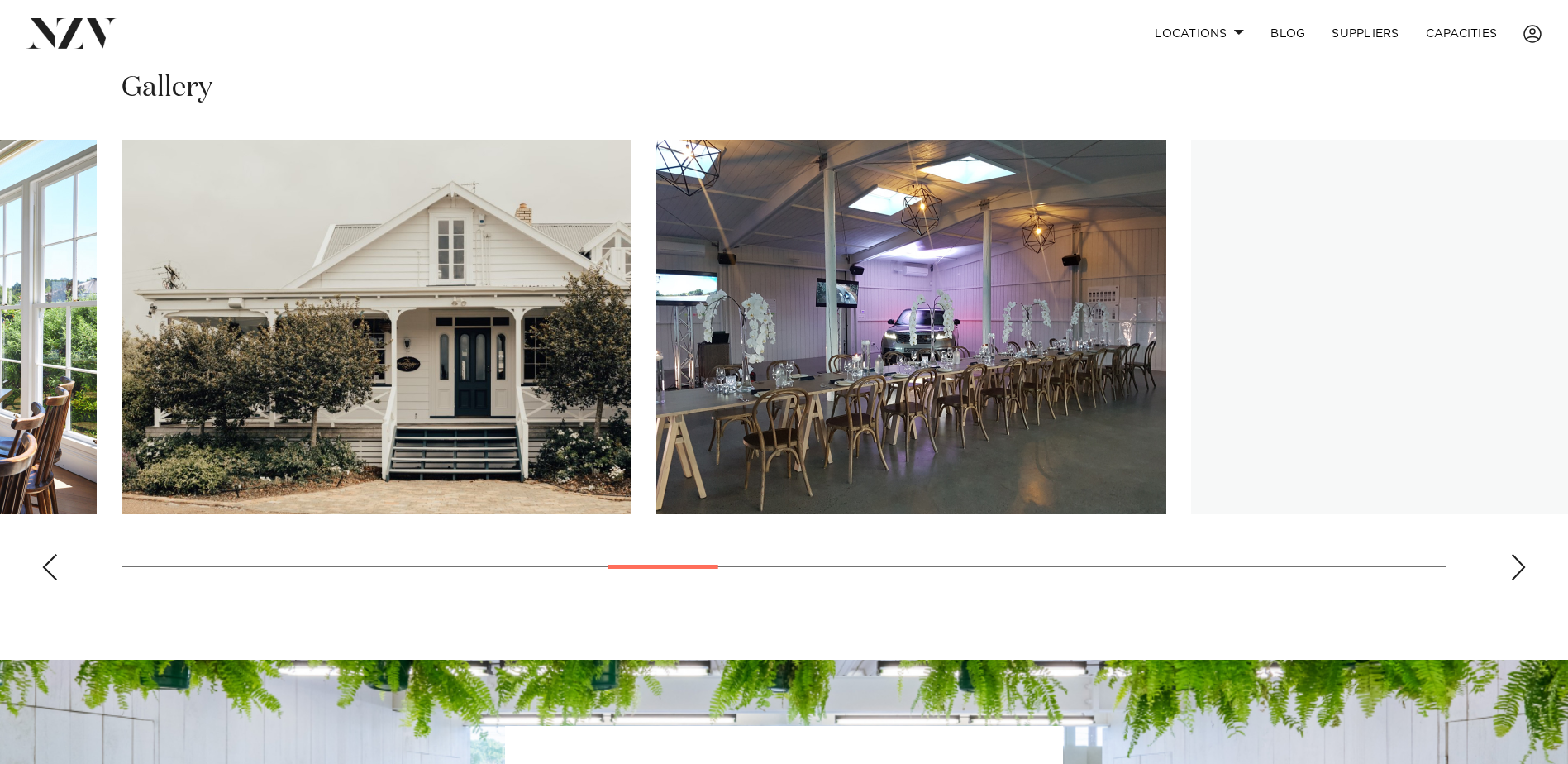
click at [1519, 565] on div "Next slide" at bounding box center [1518, 567] width 16 height 26
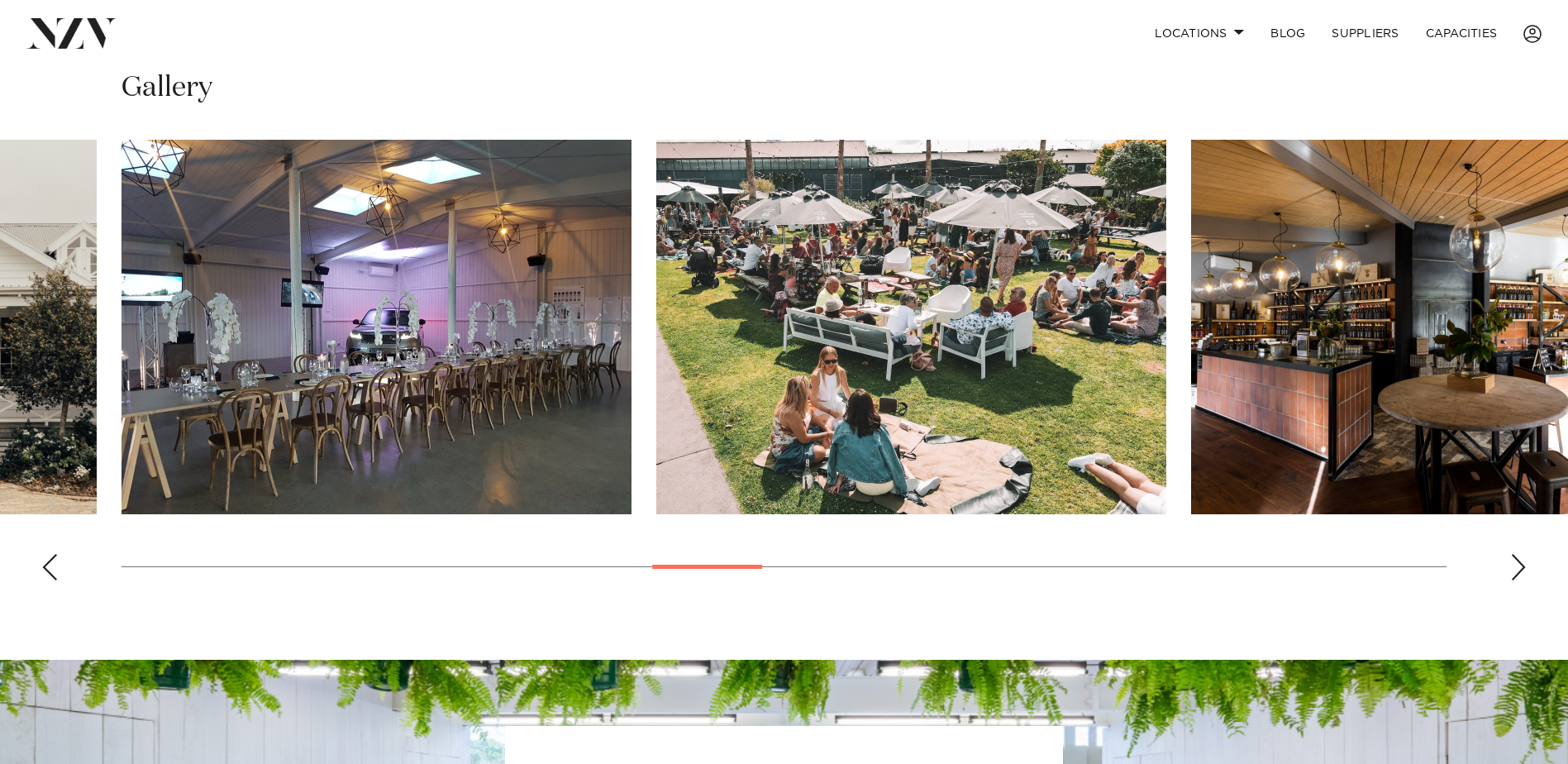
click at [1519, 565] on div "Next slide" at bounding box center [1518, 567] width 16 height 26
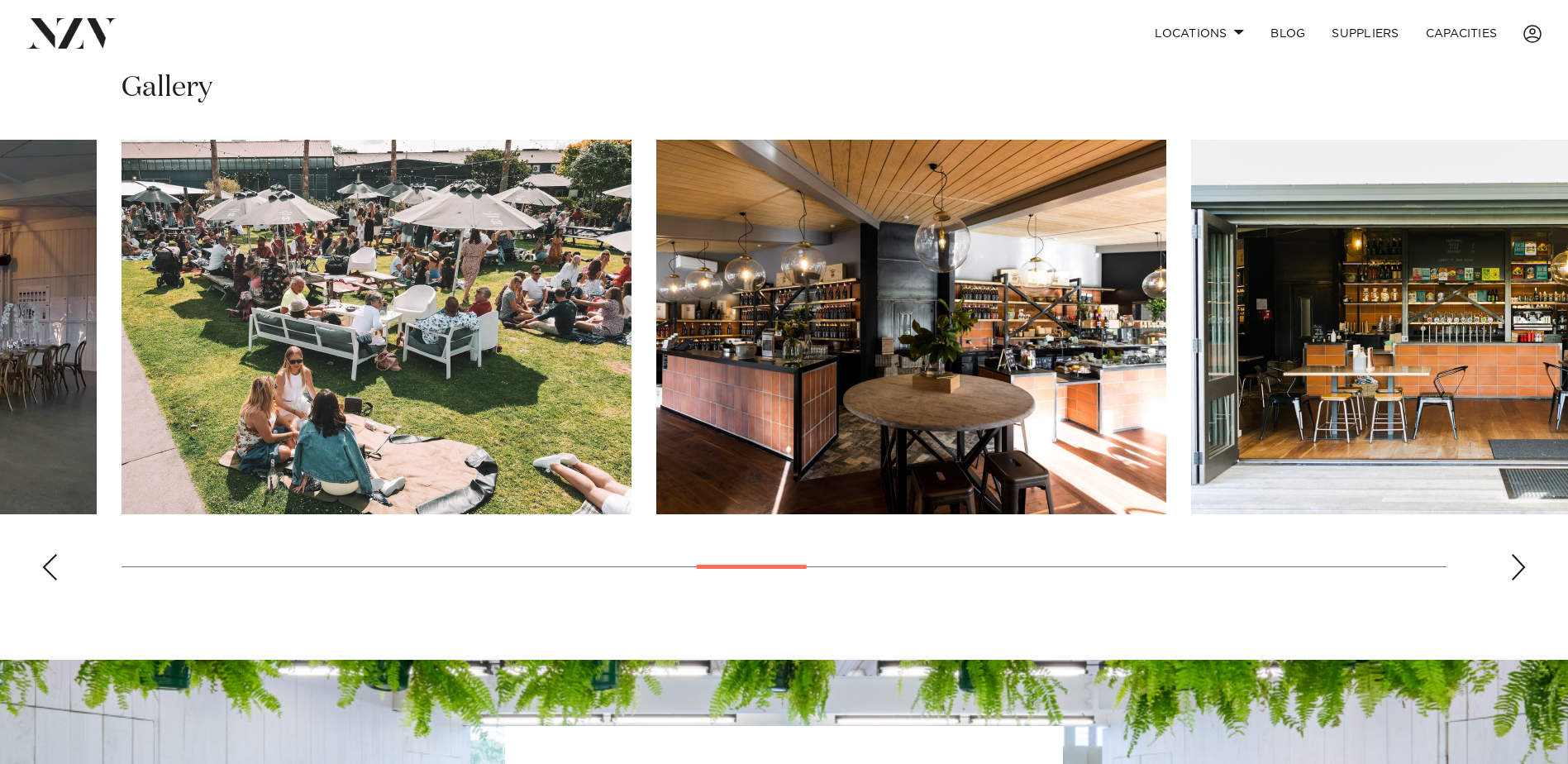
click at [1519, 565] on div "Next slide" at bounding box center [1518, 567] width 16 height 26
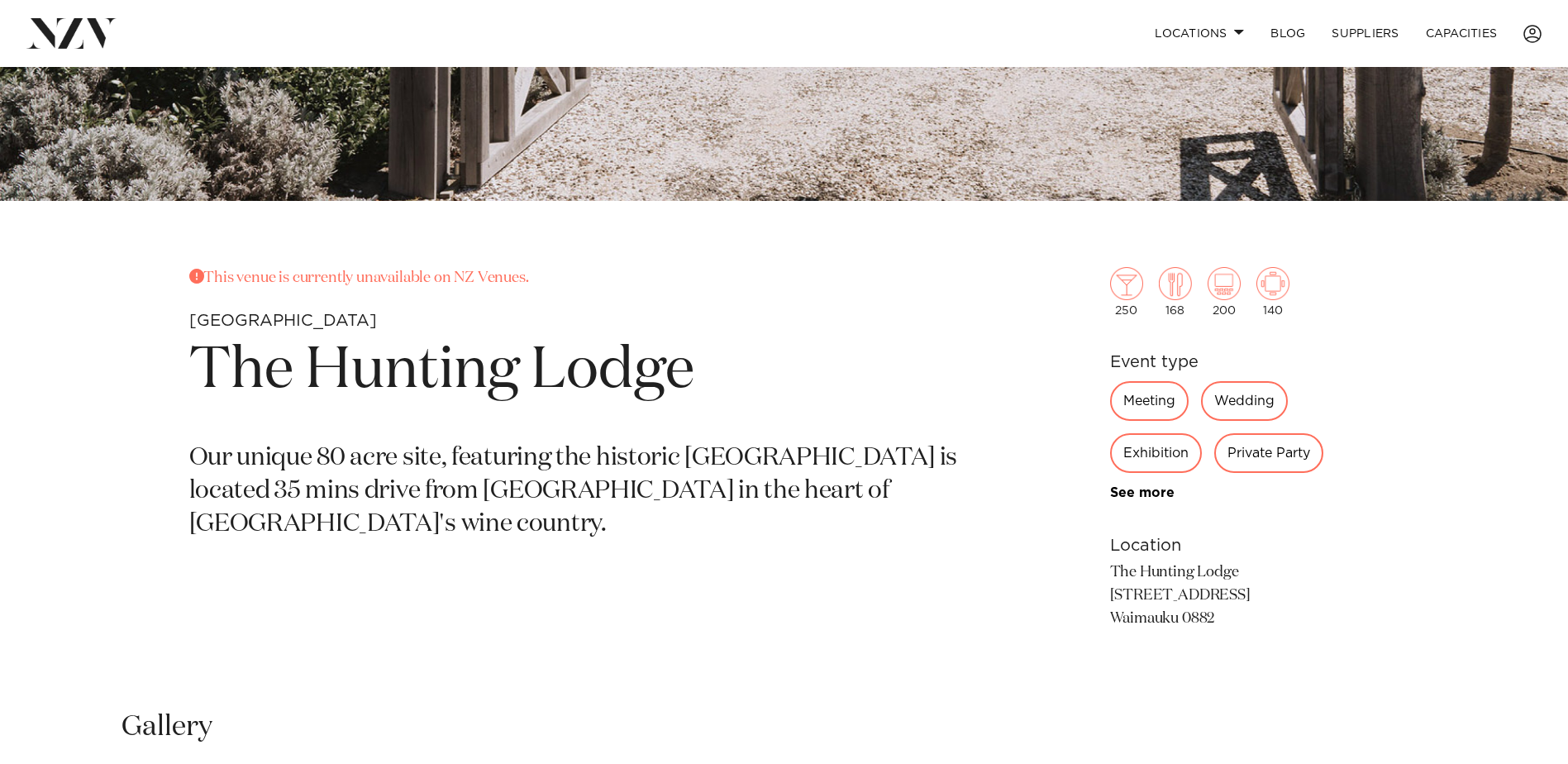
scroll to position [579, 0]
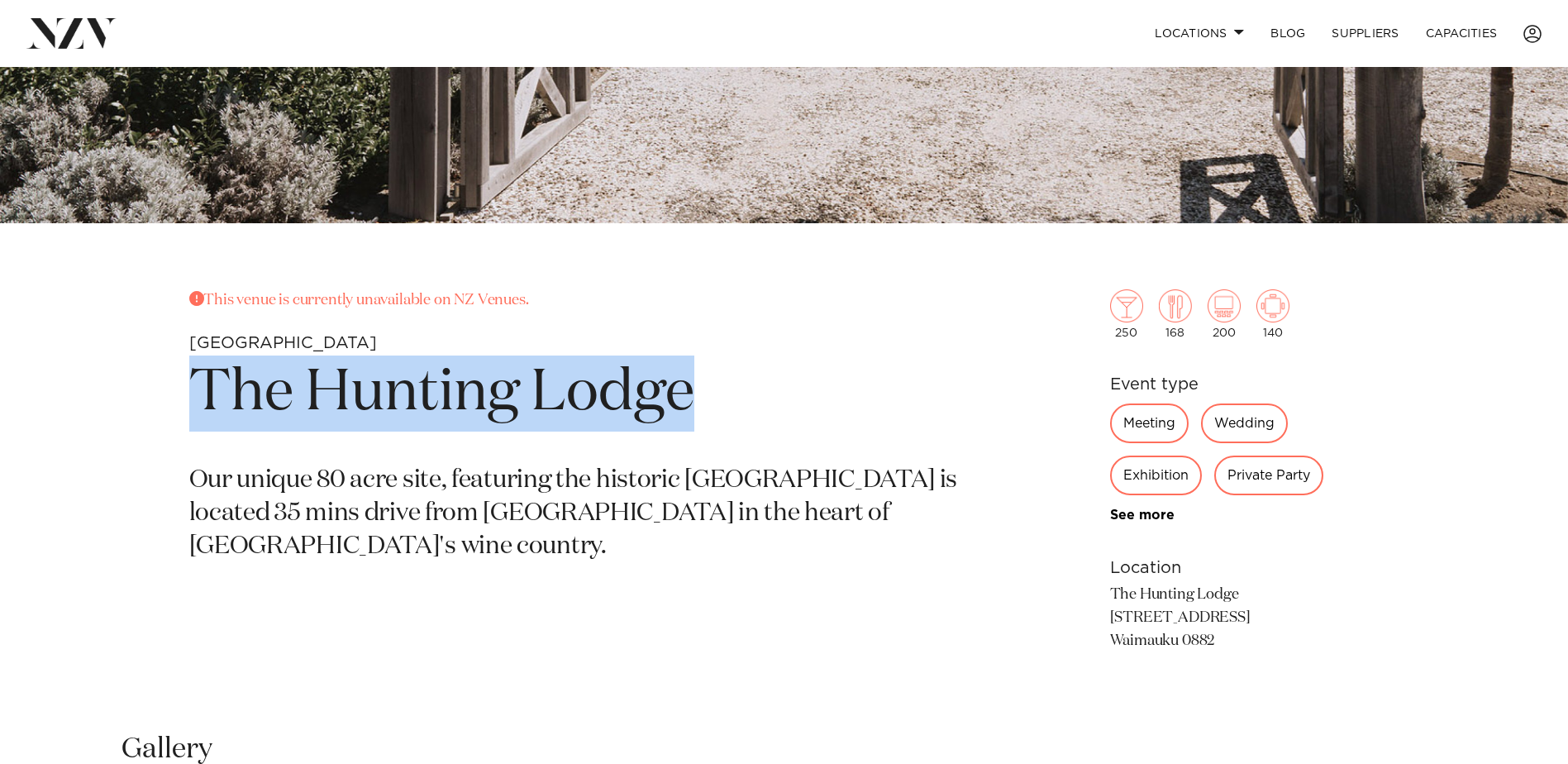
drag, startPoint x: 397, startPoint y: 425, endPoint x: 94, endPoint y: 419, distance: 303.1
click at [94, 419] on div "This venue is currently unavailable on NZ Venues. Auckland The Hunting Lodge Ou…" at bounding box center [784, 497] width 1407 height 417
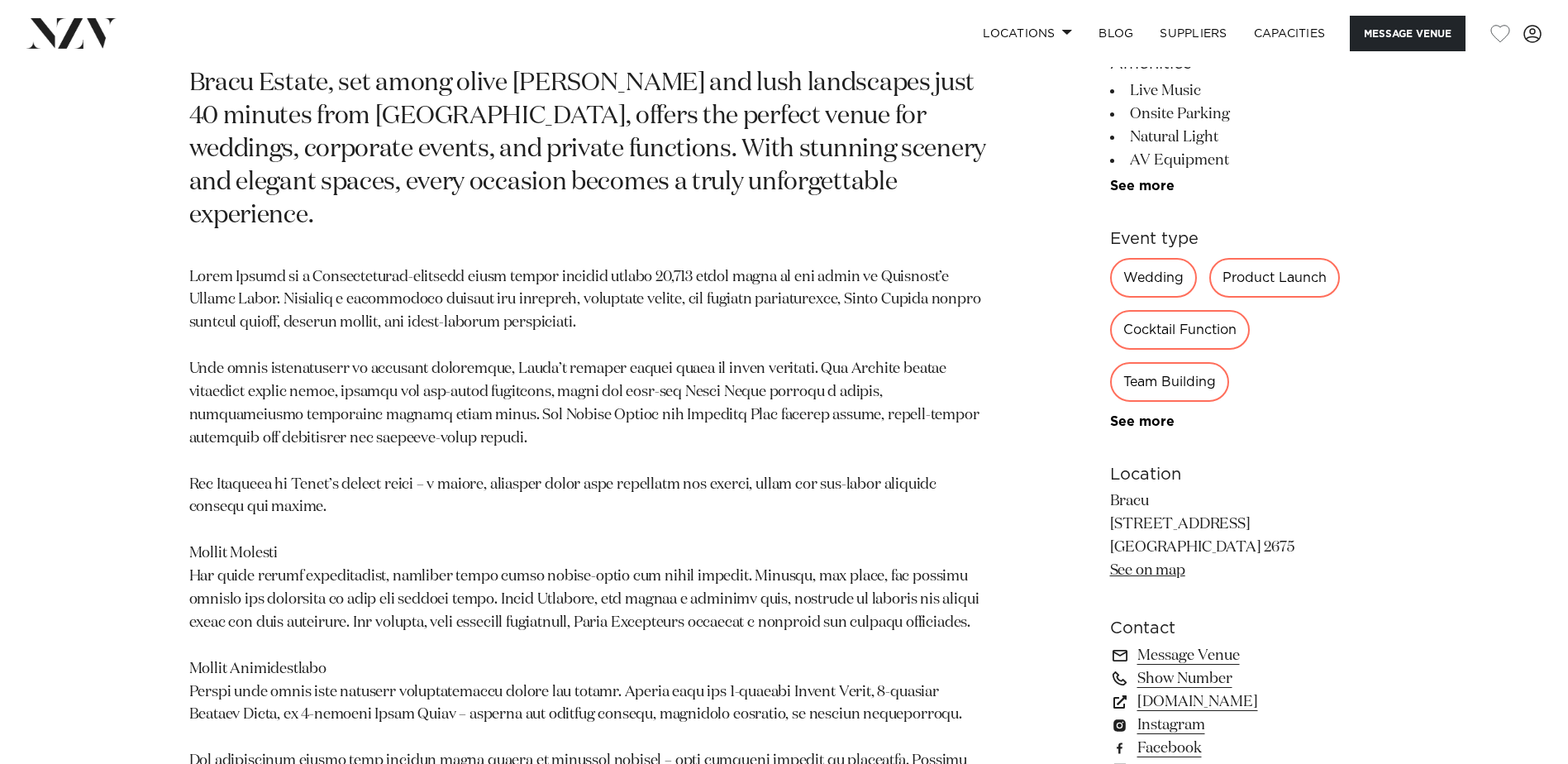
scroll to position [1074, 0]
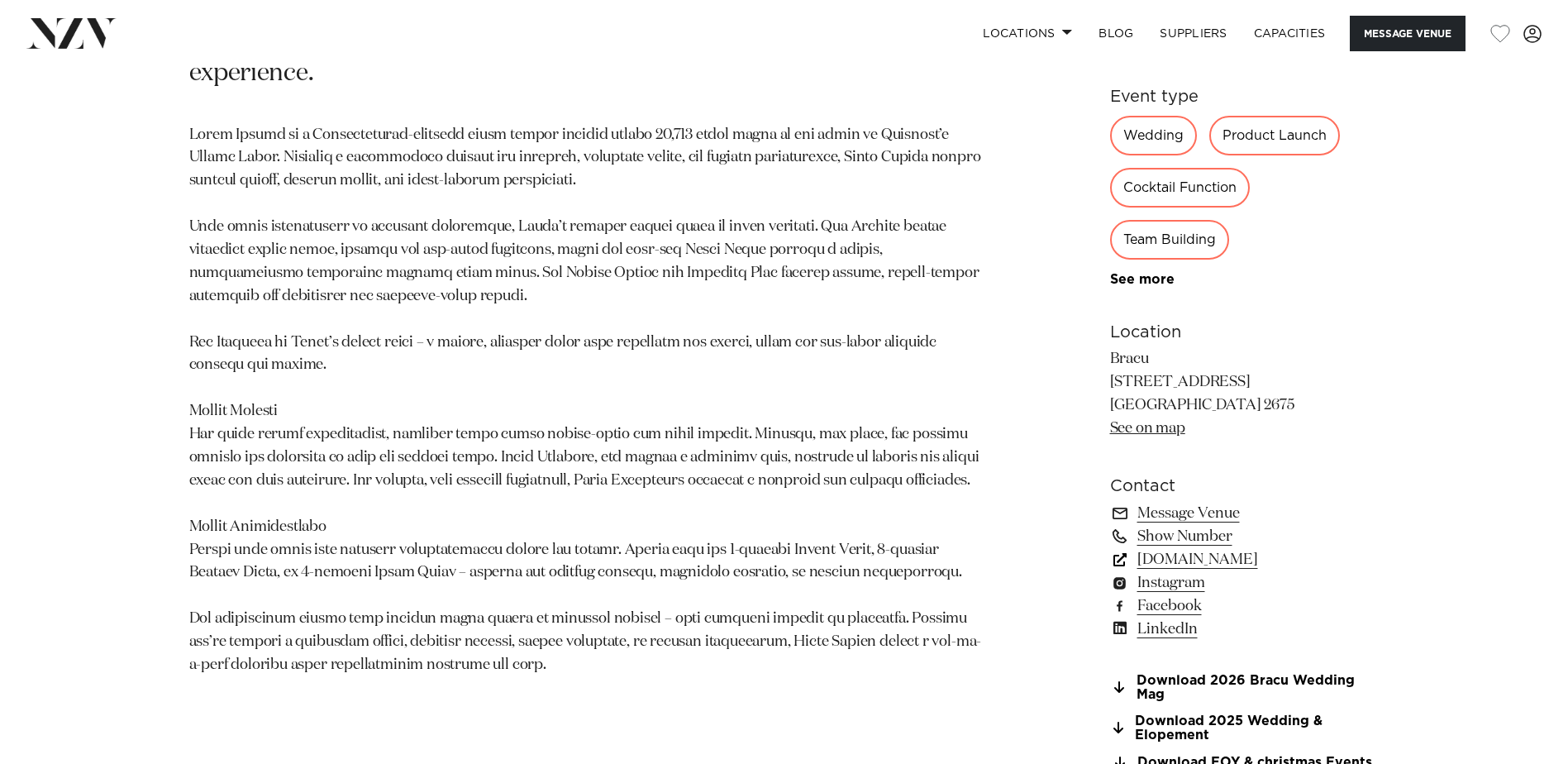
click at [1199, 560] on link "bracu.co.nz" at bounding box center [1245, 559] width 269 height 23
